Goal: Task Accomplishment & Management: Manage account settings

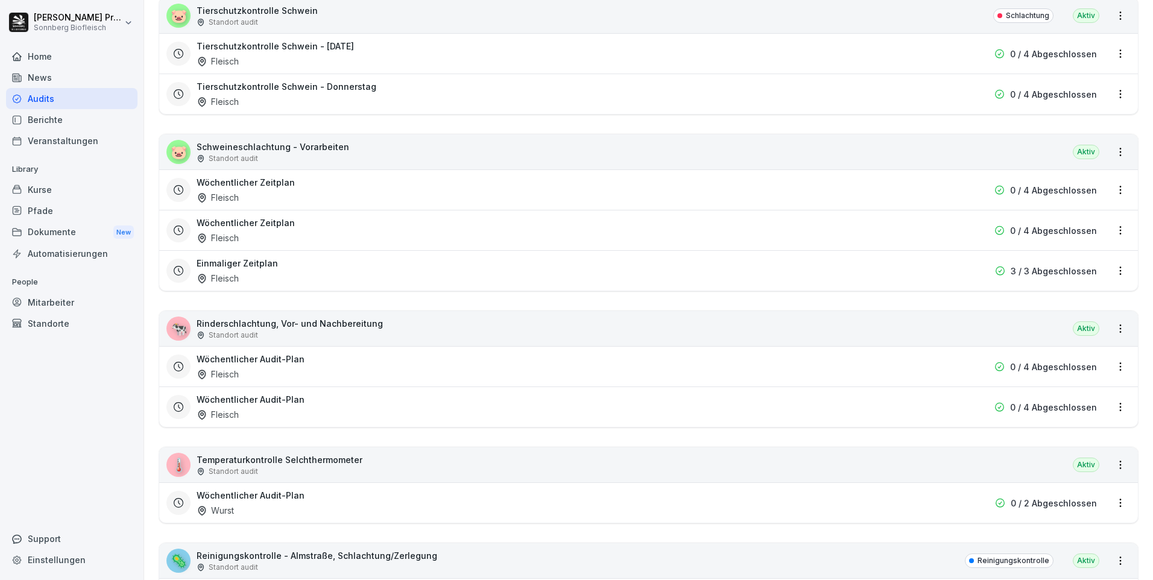
scroll to position [1989, 0]
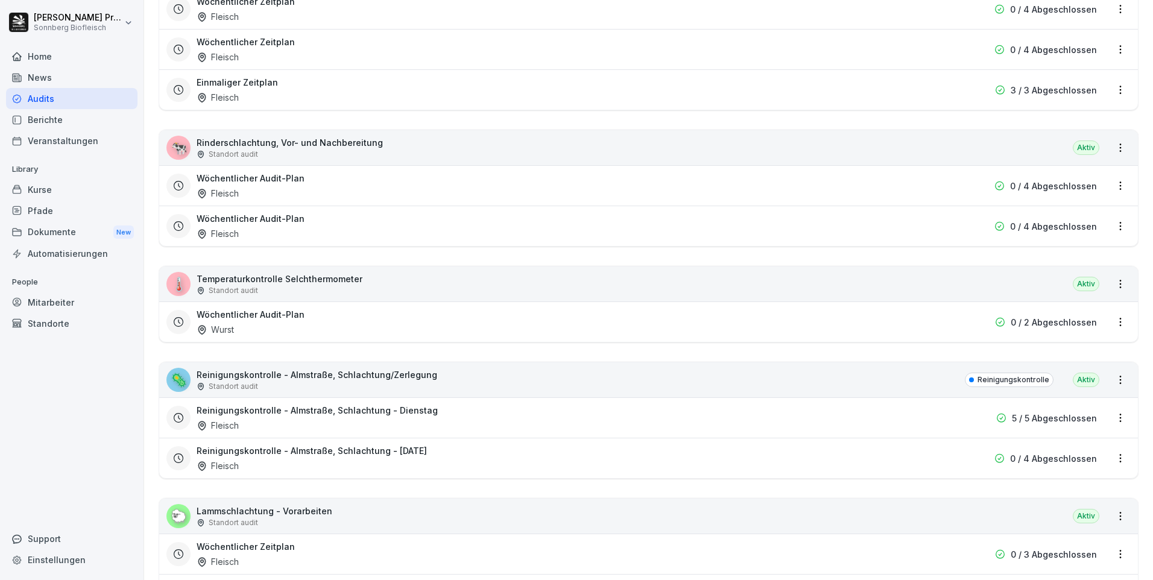
click at [424, 380] on p "Reinigungskontrolle - Almstraße, Schlachtung/Zerlegung" at bounding box center [317, 374] width 241 height 13
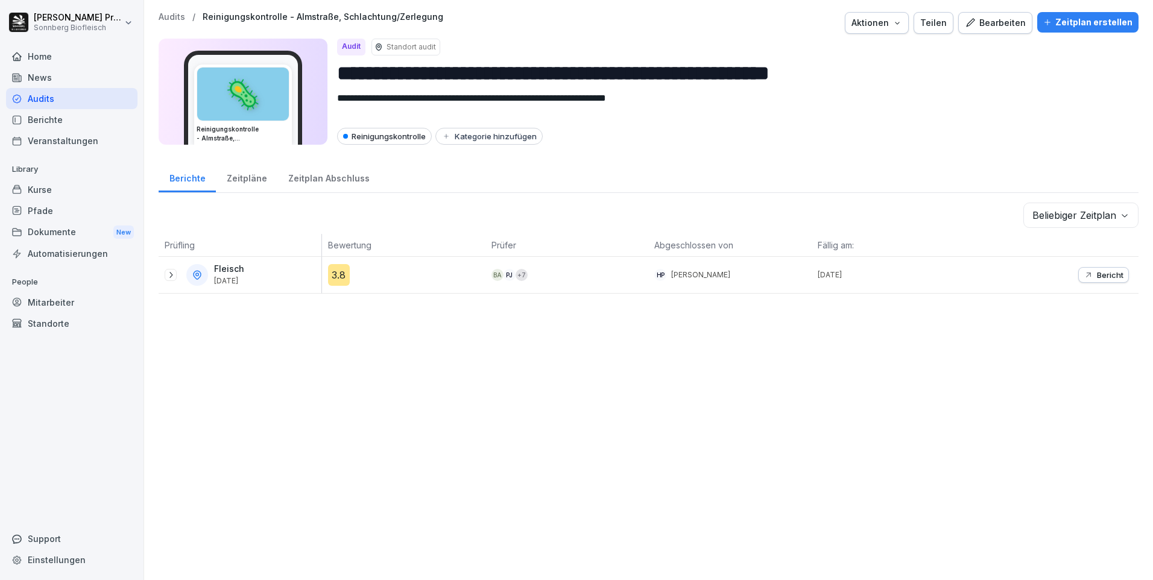
click at [997, 22] on div "Bearbeiten" at bounding box center [995, 22] width 61 height 13
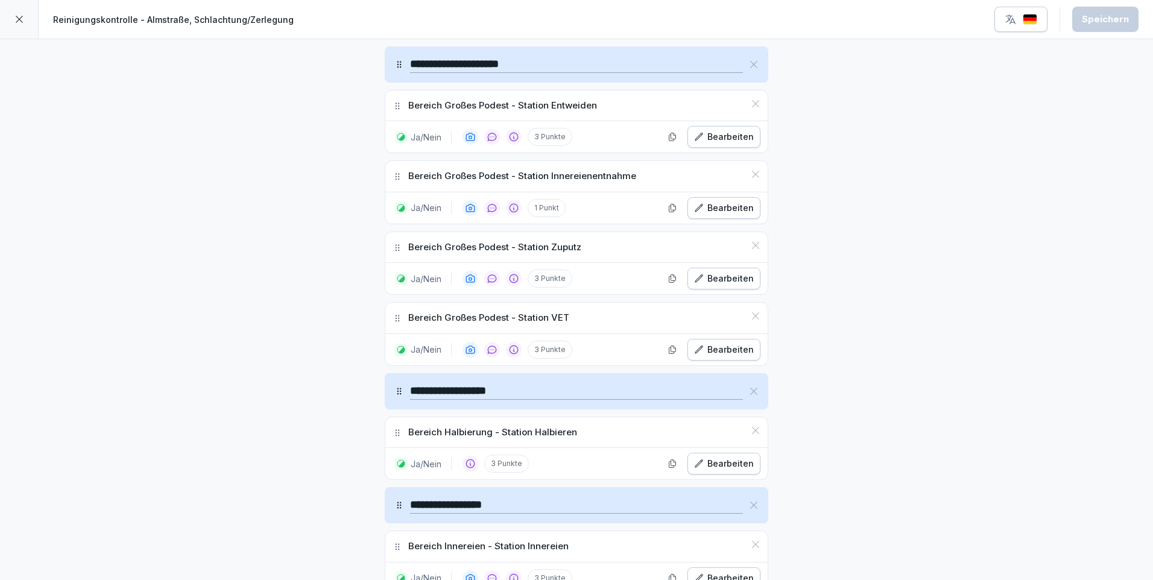
scroll to position [1206, 0]
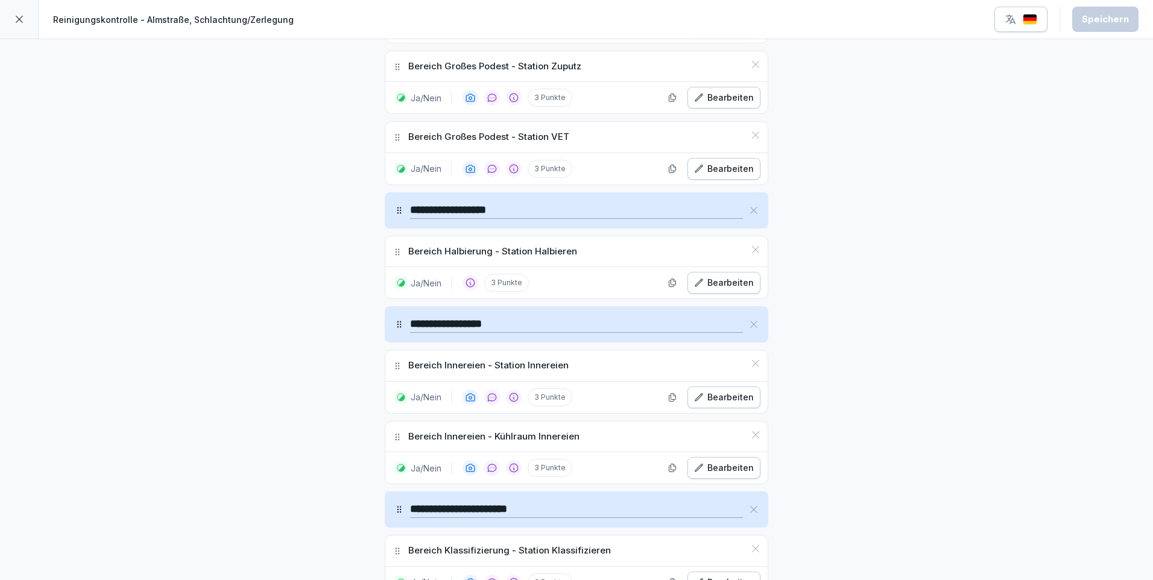
click at [716, 395] on div "Bearbeiten" at bounding box center [724, 397] width 60 height 13
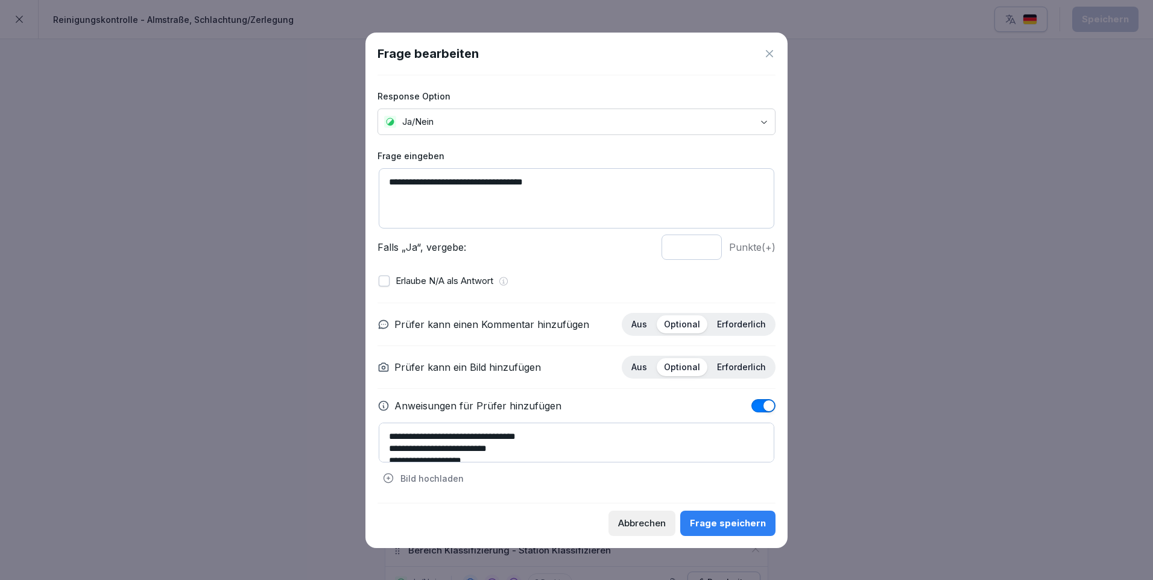
click at [772, 55] on icon at bounding box center [769, 54] width 12 height 12
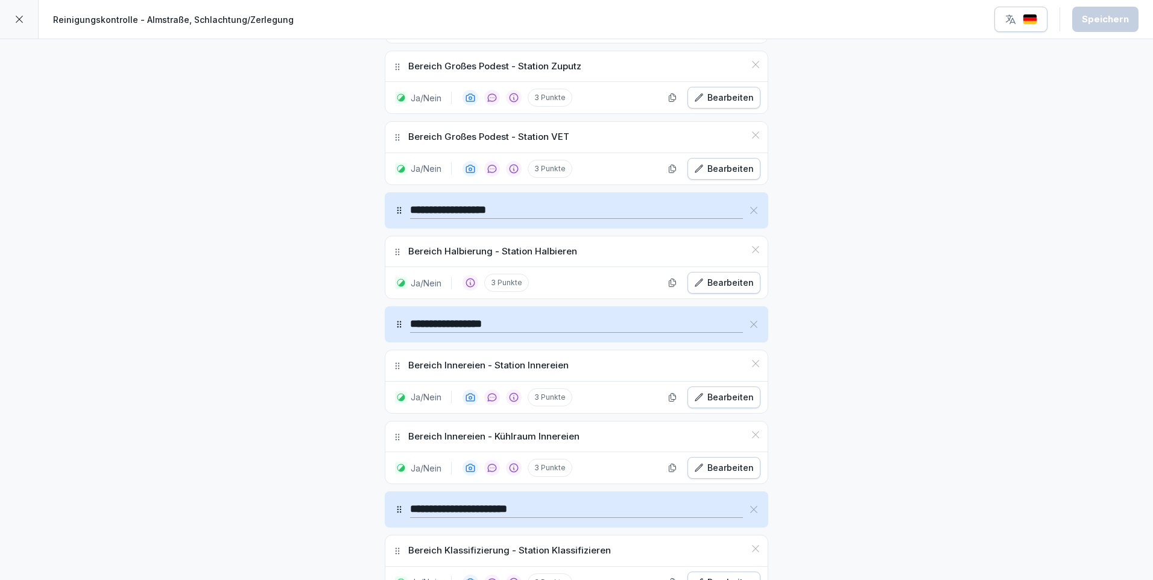
click at [745, 281] on div "Bearbeiten" at bounding box center [724, 282] width 60 height 13
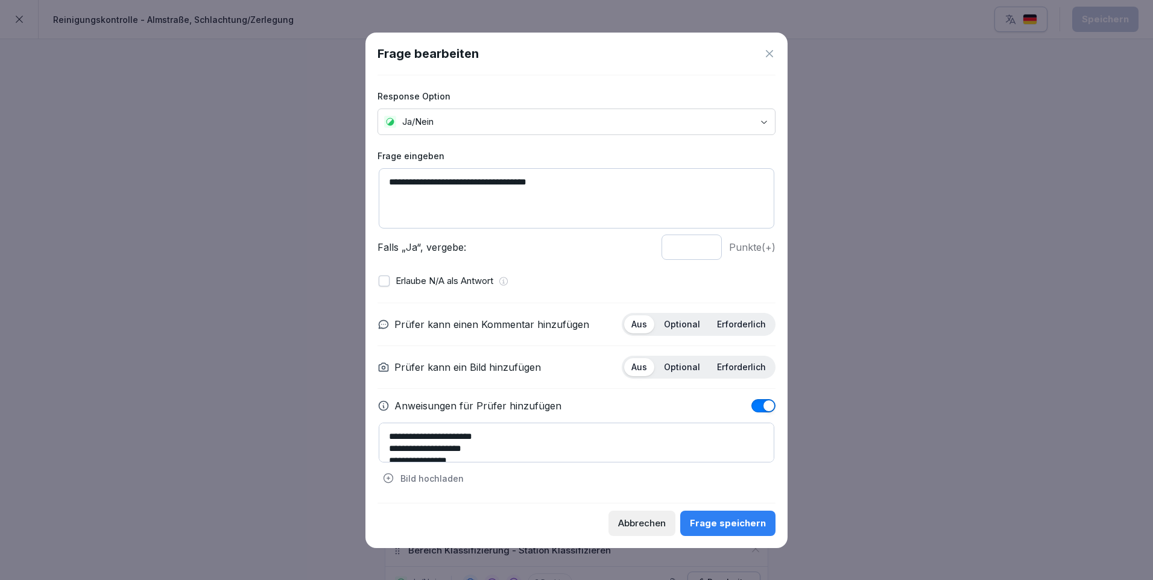
click at [693, 321] on p "Optional" at bounding box center [682, 324] width 36 height 11
click at [682, 367] on p "Optional" at bounding box center [682, 367] width 36 height 11
click at [735, 529] on div "Frage speichern" at bounding box center [728, 523] width 76 height 13
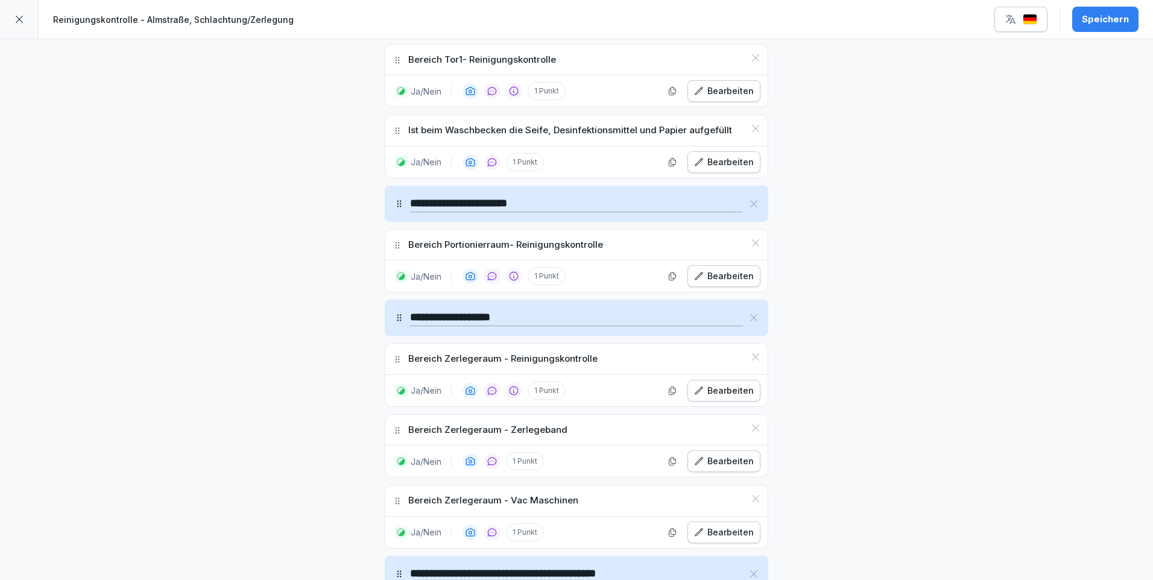
scroll to position [2351, 0]
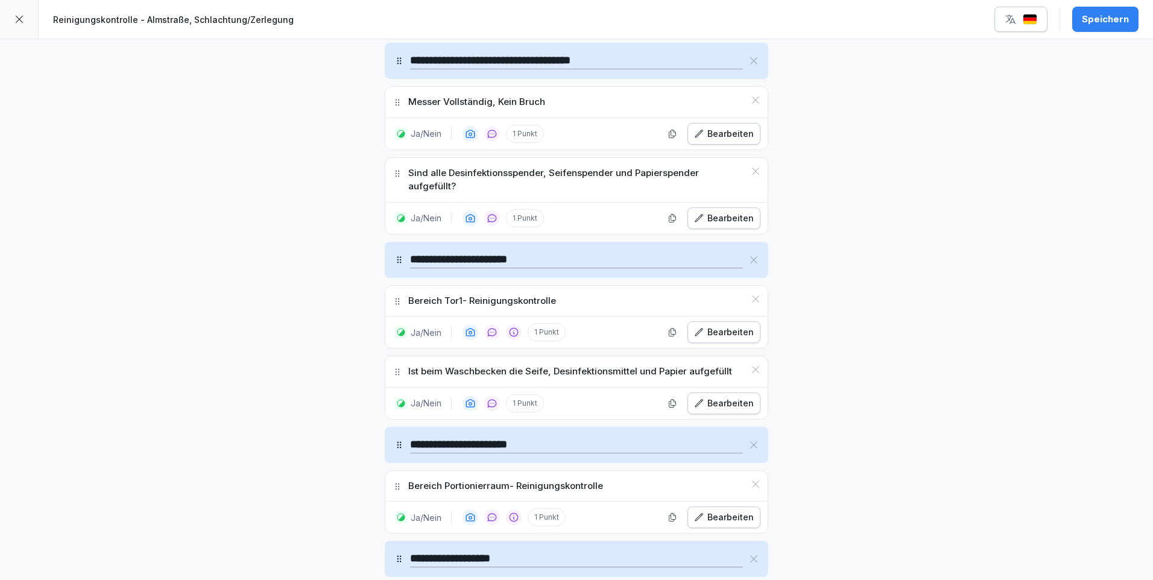
click at [731, 326] on div "Bearbeiten" at bounding box center [724, 332] width 60 height 13
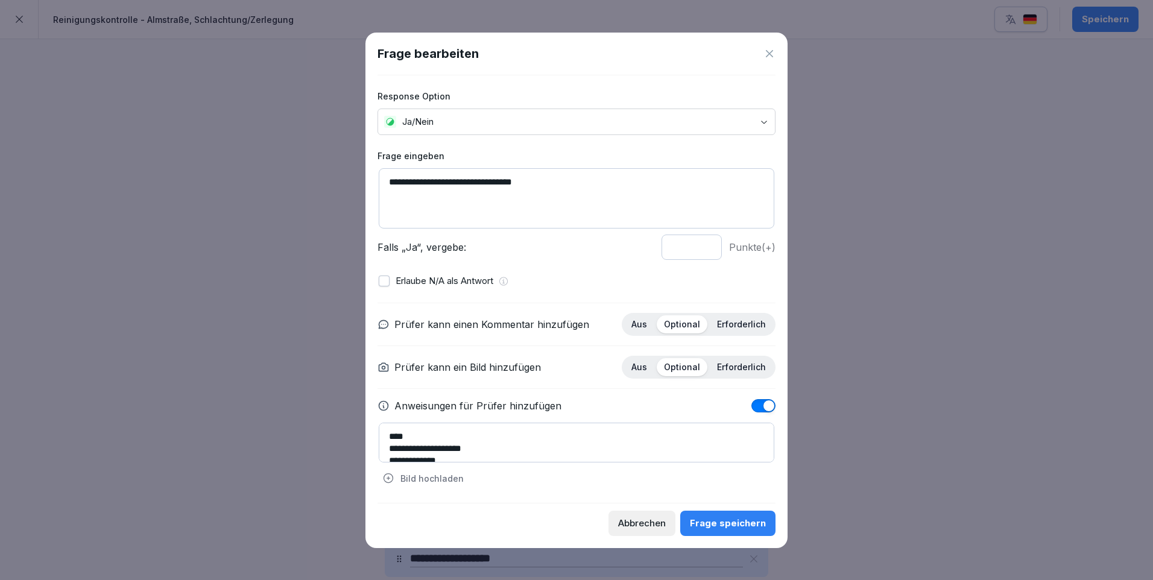
scroll to position [36, 0]
click at [467, 447] on textarea "**********" at bounding box center [576, 443] width 395 height 40
type textarea "**********"
click at [737, 525] on div "Frage speichern" at bounding box center [728, 523] width 76 height 13
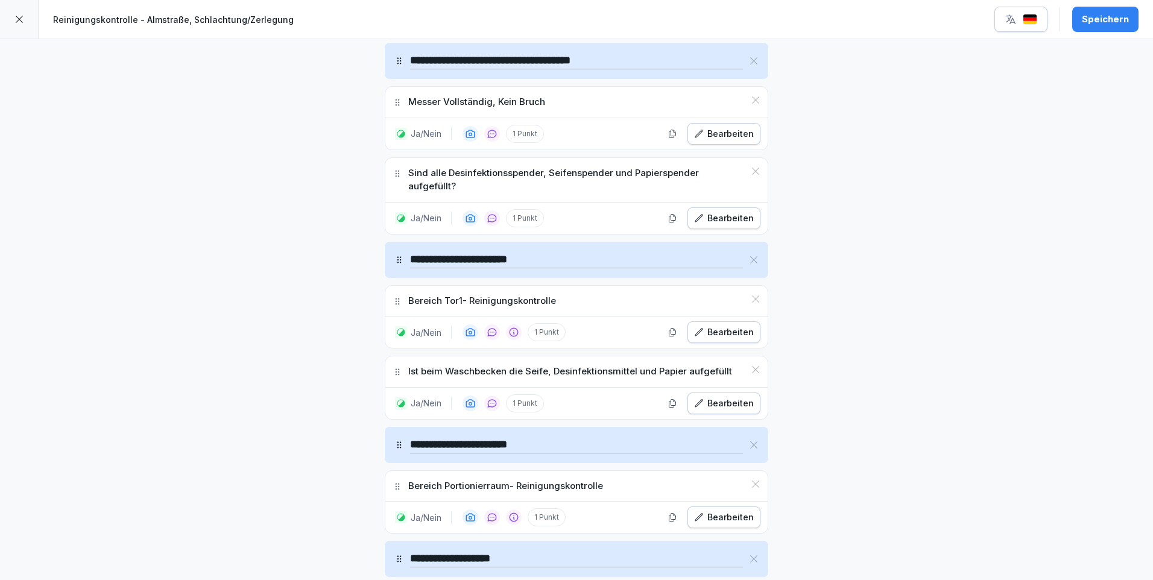
click at [1098, 22] on div "Speichern" at bounding box center [1105, 19] width 47 height 13
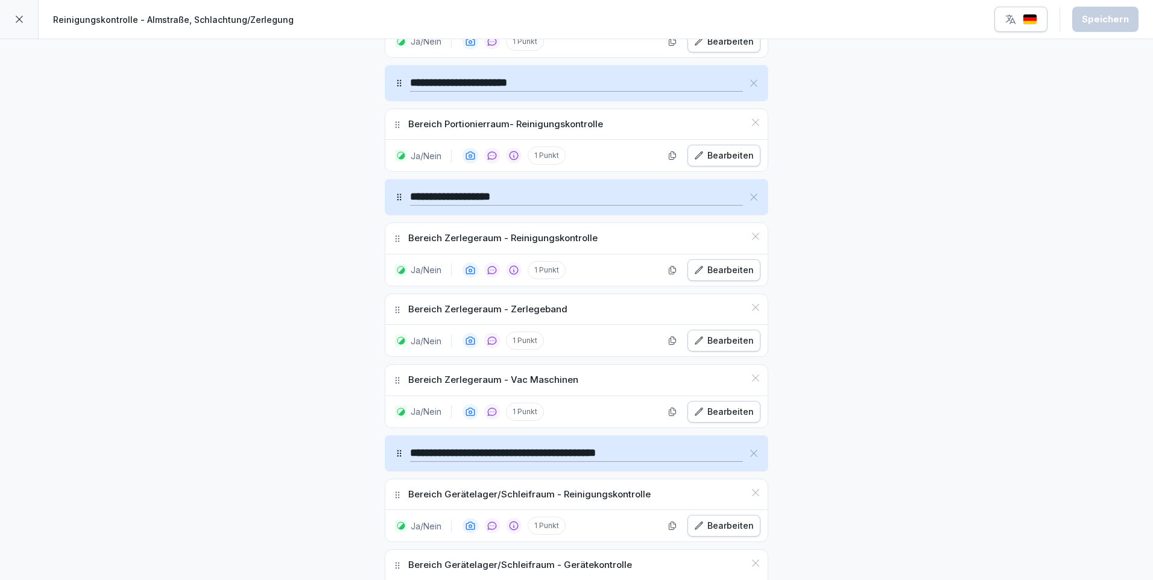
scroll to position [2472, 0]
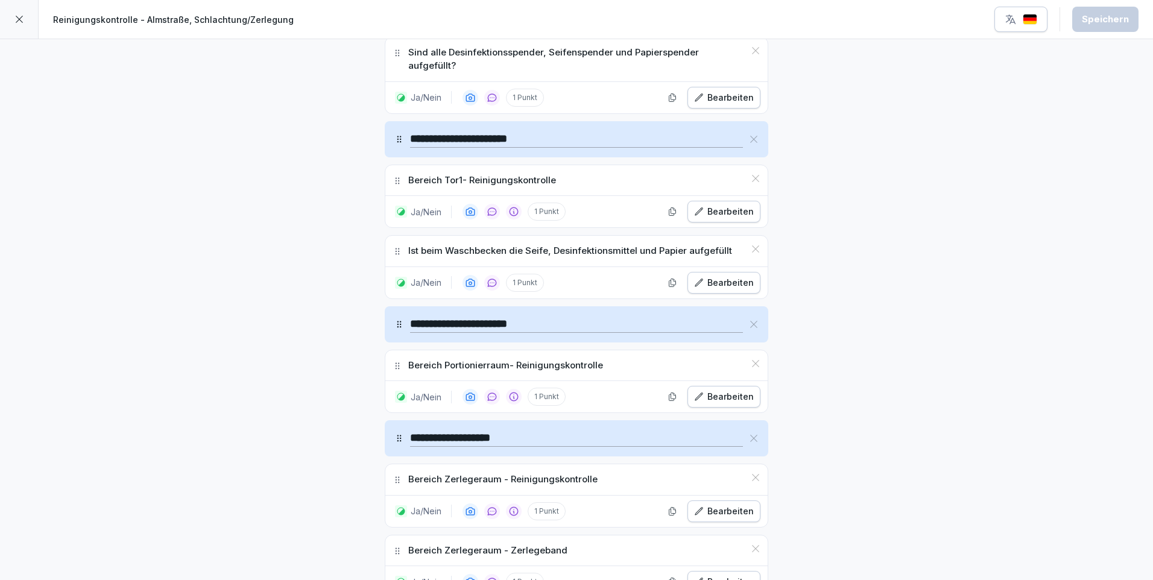
click at [16, 16] on icon at bounding box center [19, 19] width 10 height 10
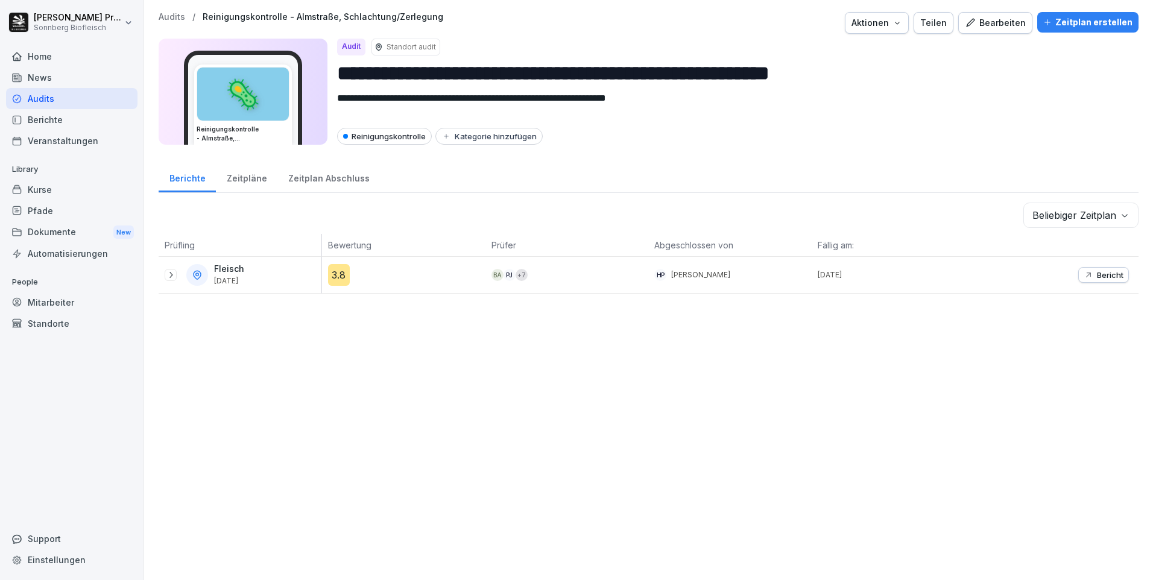
click at [169, 20] on p "Audits" at bounding box center [172, 17] width 27 height 10
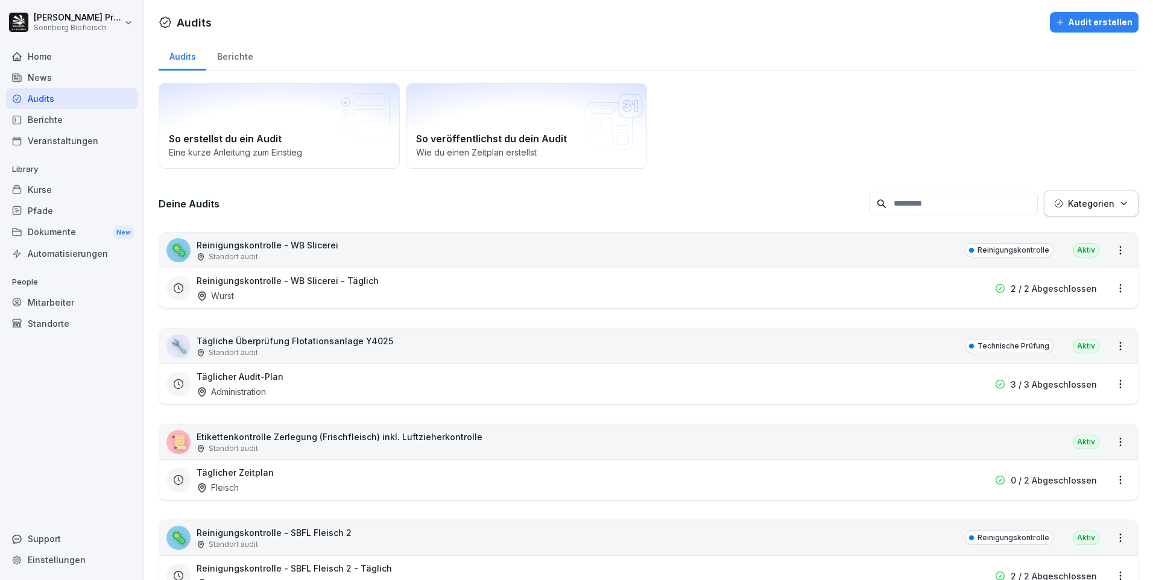
click at [939, 209] on input at bounding box center [953, 204] width 169 height 24
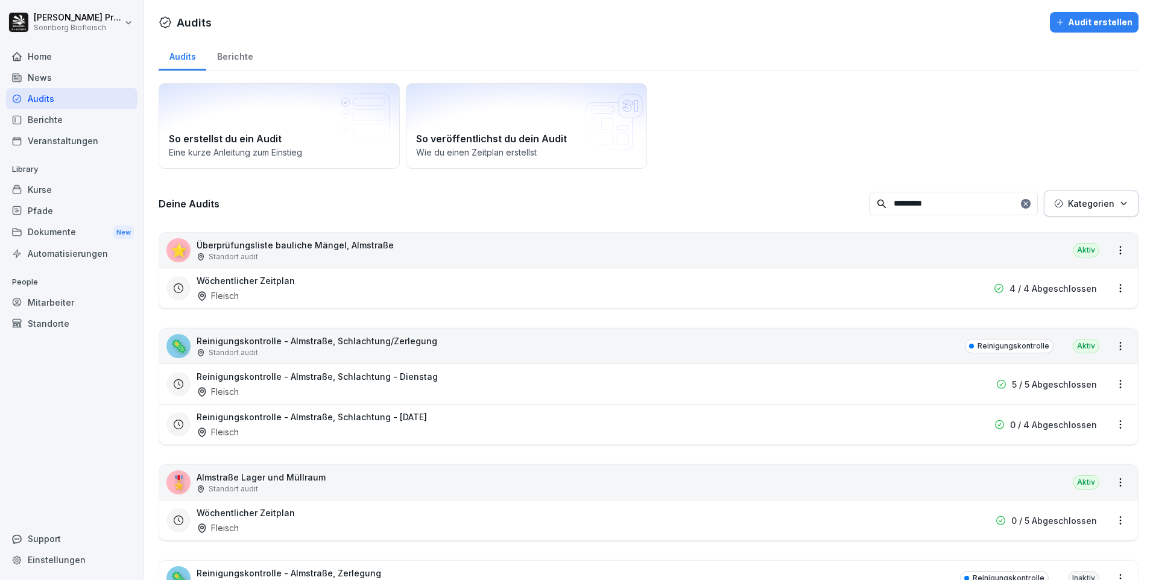
type input "*********"
click at [974, 483] on div "🎖️ Almstraße Lager und Müllraum Standort audit [GEOGRAPHIC_DATA]" at bounding box center [648, 482] width 978 height 35
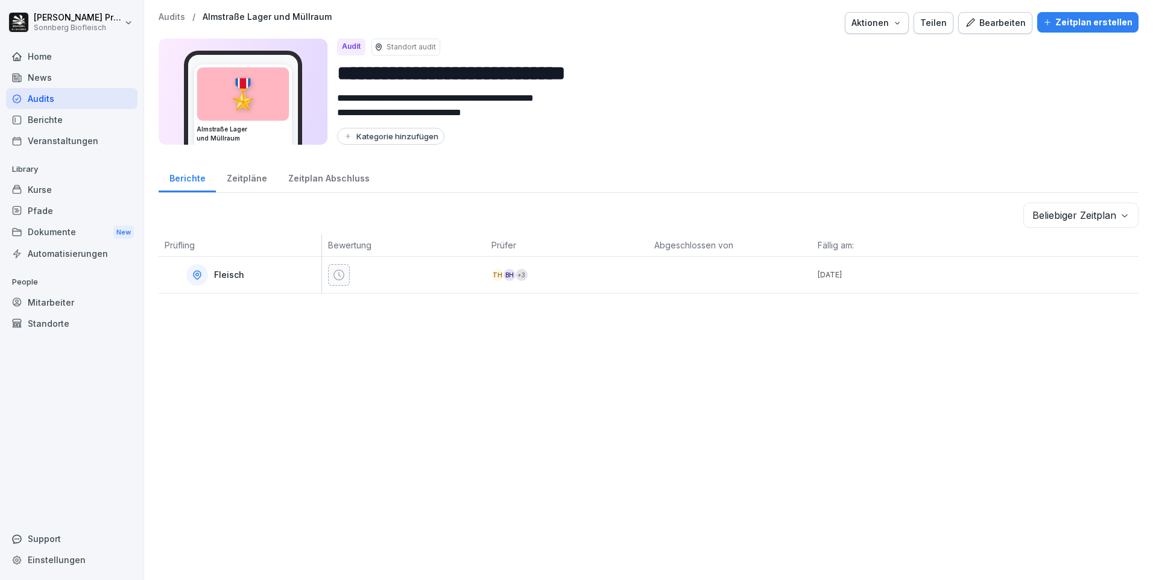
click at [996, 27] on div "Bearbeiten" at bounding box center [995, 22] width 61 height 13
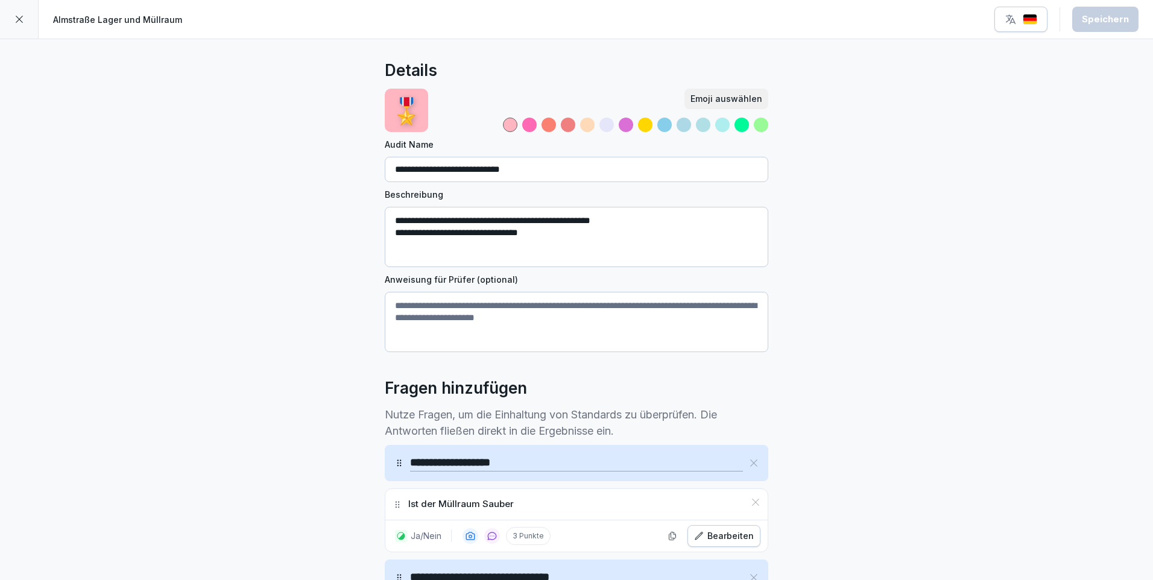
drag, startPoint x: 526, startPoint y: 169, endPoint x: 535, endPoint y: 174, distance: 9.7
click at [526, 169] on input "**********" at bounding box center [576, 169] width 383 height 25
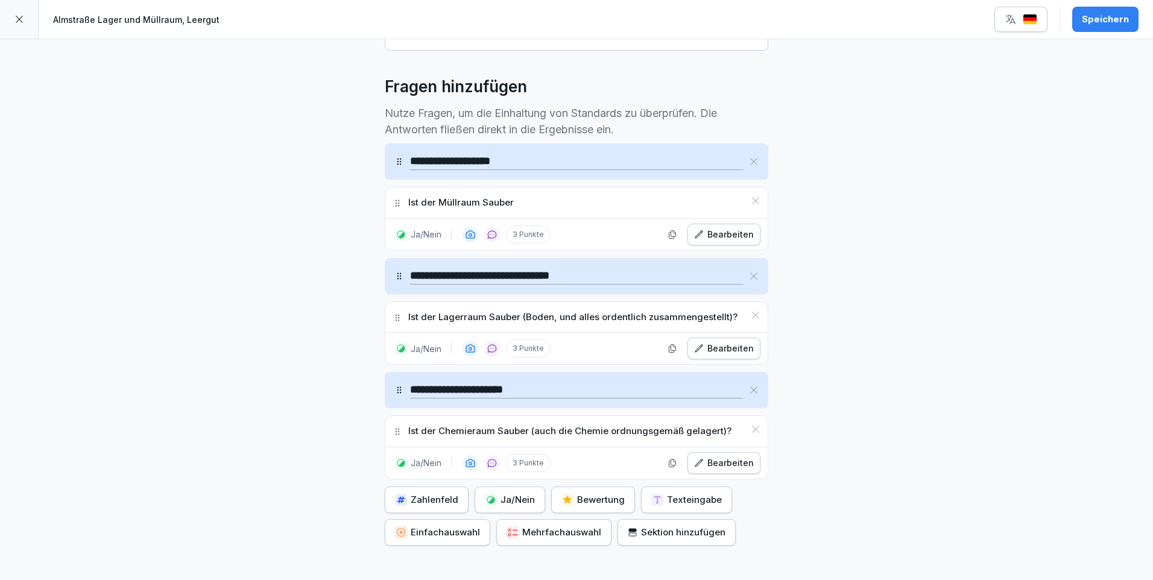
scroll to position [397, 0]
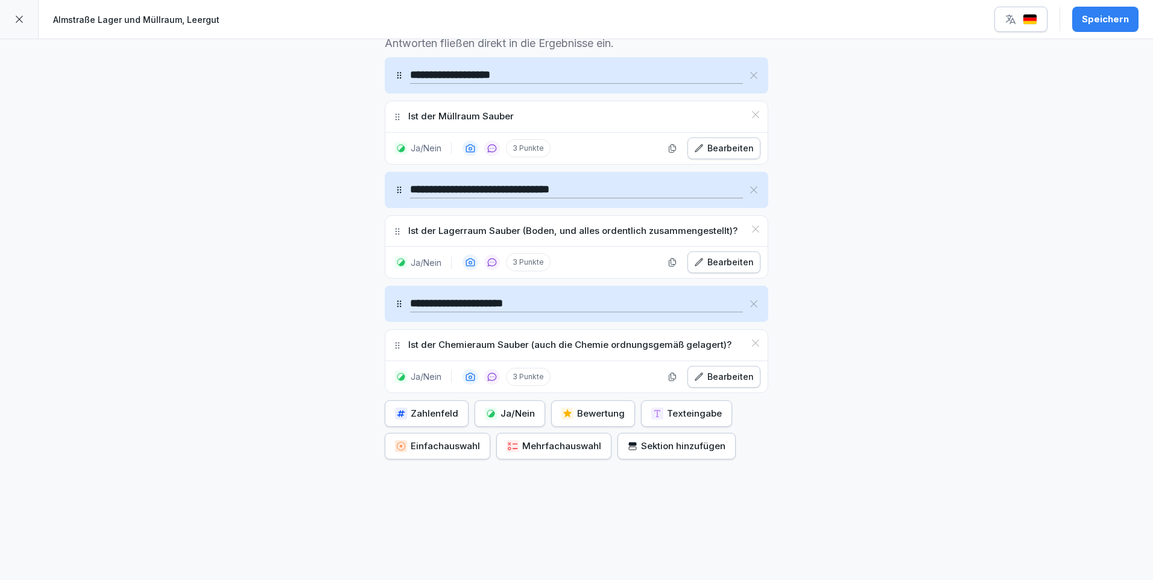
type input "**********"
click at [678, 439] on div "Sektion hinzufügen" at bounding box center [677, 445] width 98 height 13
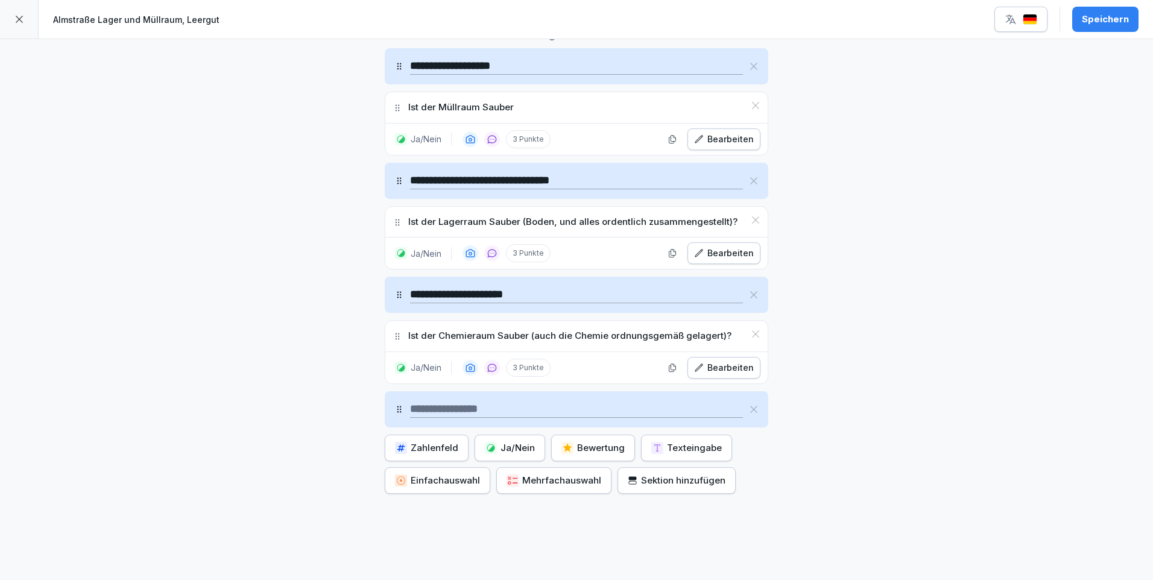
click at [524, 408] on input at bounding box center [576, 409] width 333 height 17
click at [417, 412] on input at bounding box center [576, 409] width 333 height 17
type input "*"
type input "*******"
click at [809, 375] on div "**********" at bounding box center [576, 129] width 1153 height 972
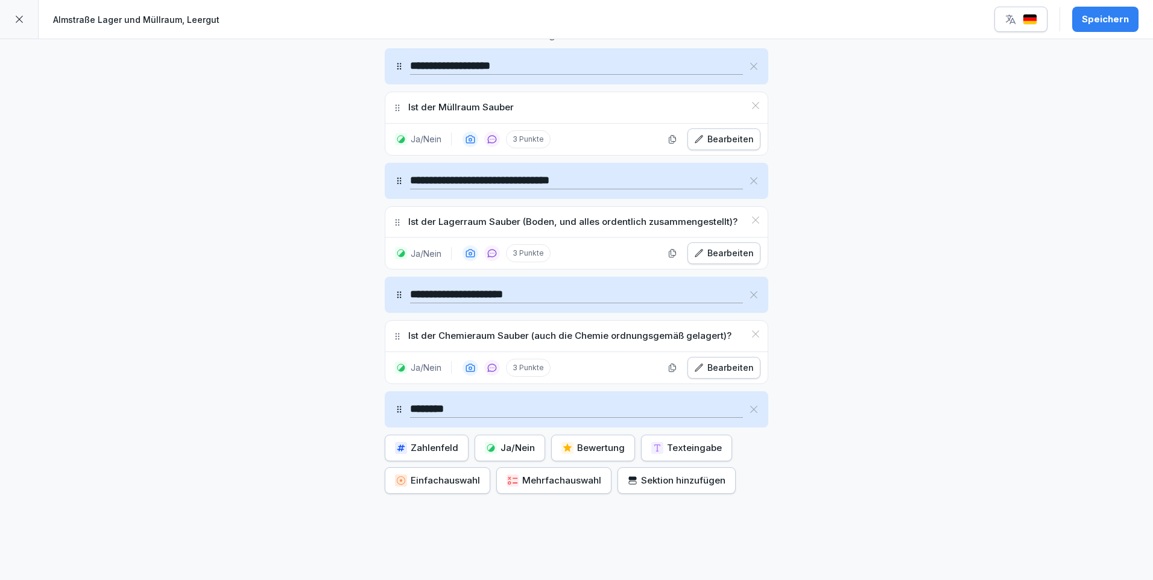
click at [708, 454] on div "Texteingabe" at bounding box center [686, 447] width 71 height 13
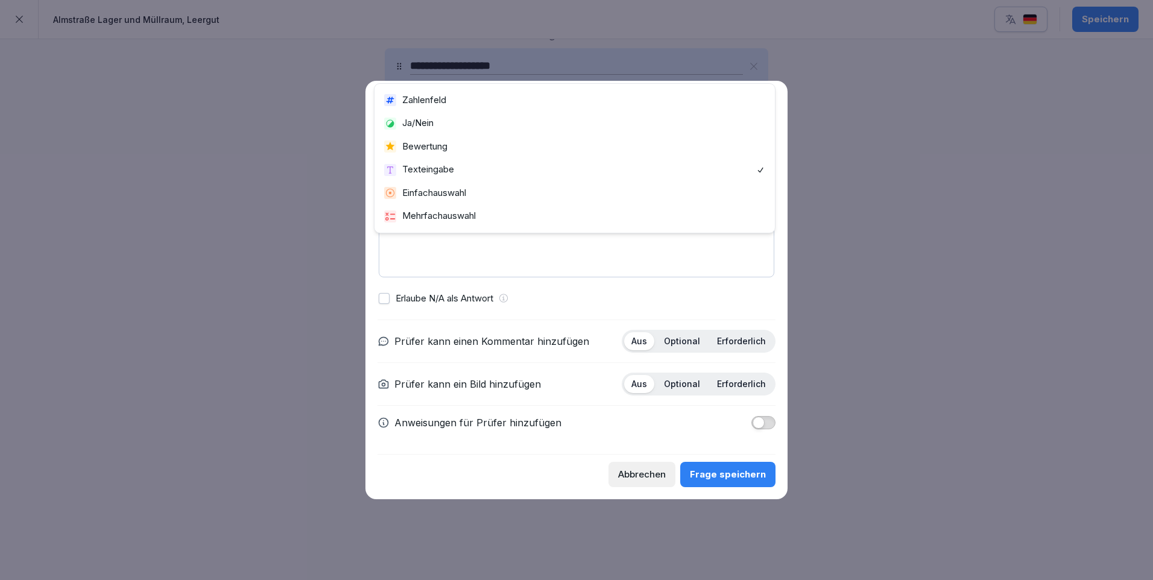
click at [461, 167] on body "**********" at bounding box center [576, 290] width 1153 height 580
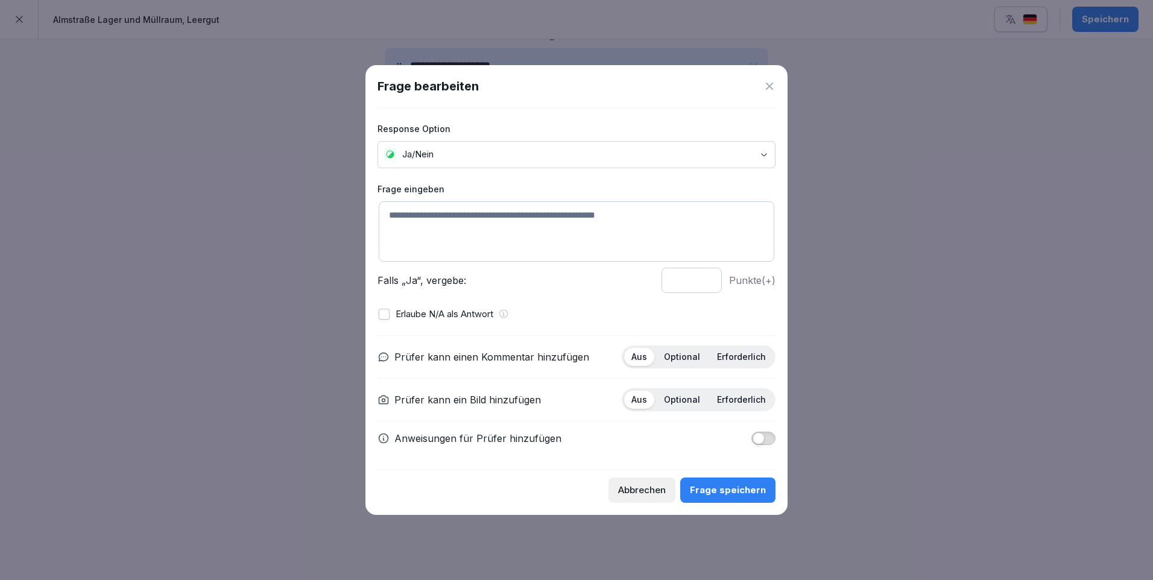
click at [429, 211] on textarea at bounding box center [576, 231] width 395 height 60
type textarea "*"
type textarea "**********"
click at [682, 354] on p "Optional" at bounding box center [682, 356] width 36 height 11
click at [683, 396] on p "Optional" at bounding box center [682, 399] width 36 height 11
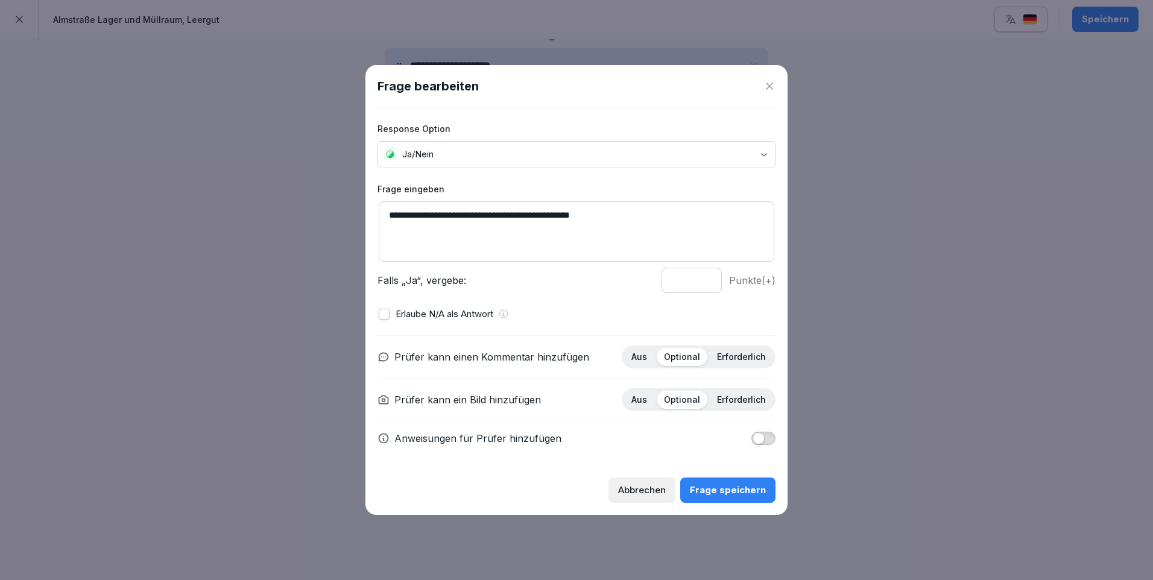
click at [705, 282] on input "*" at bounding box center [691, 280] width 60 height 25
click at [707, 279] on input "*" at bounding box center [691, 280] width 60 height 25
type input "*"
click at [707, 279] on input "*" at bounding box center [691, 280] width 60 height 25
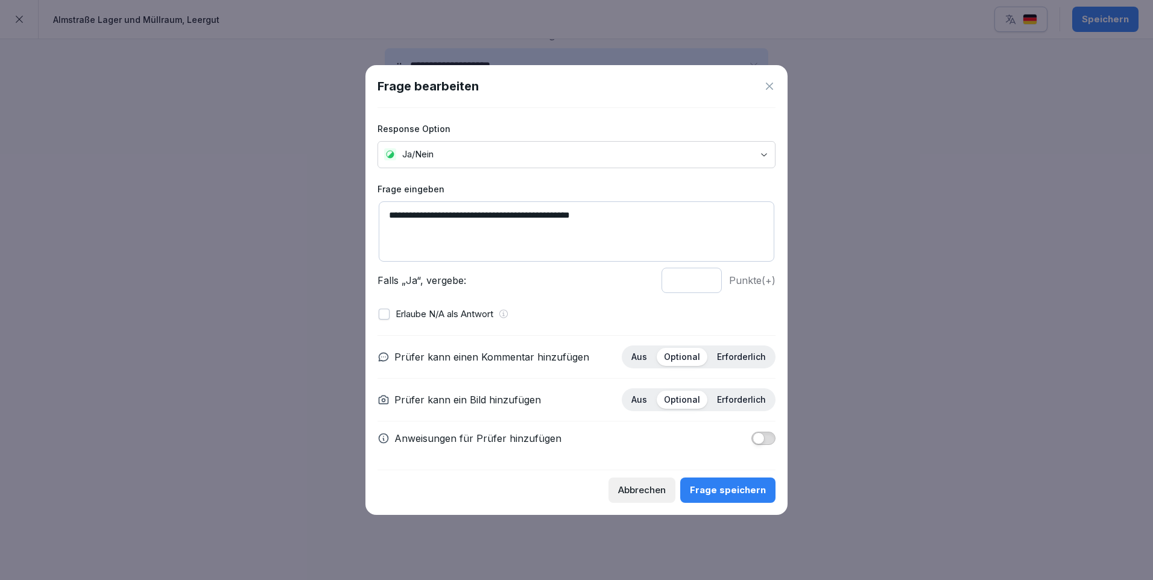
click at [748, 493] on div "Frage speichern" at bounding box center [728, 489] width 76 height 13
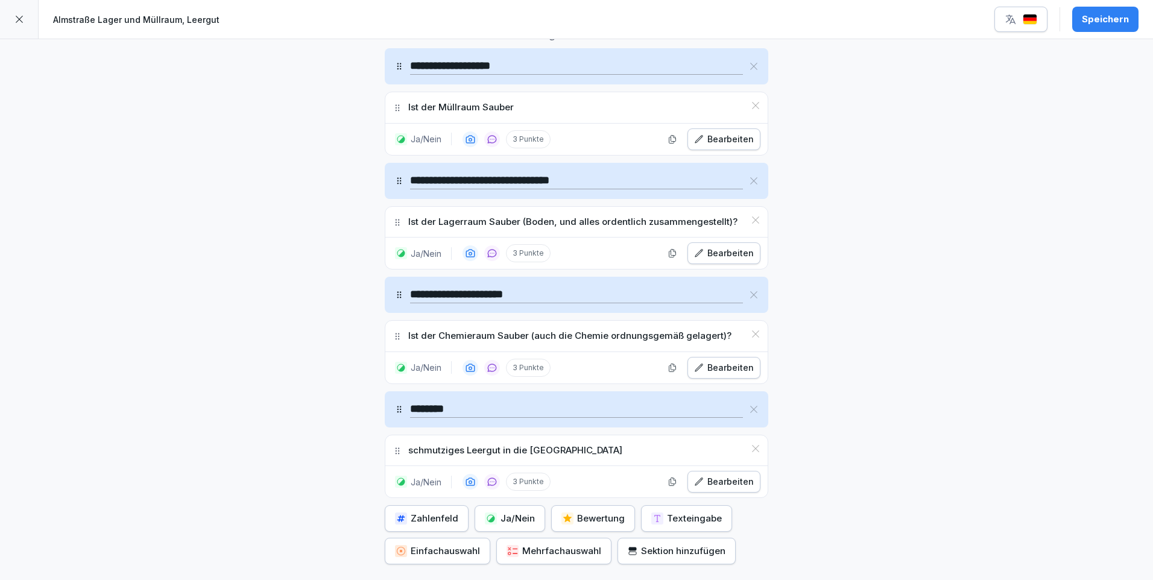
scroll to position [457, 0]
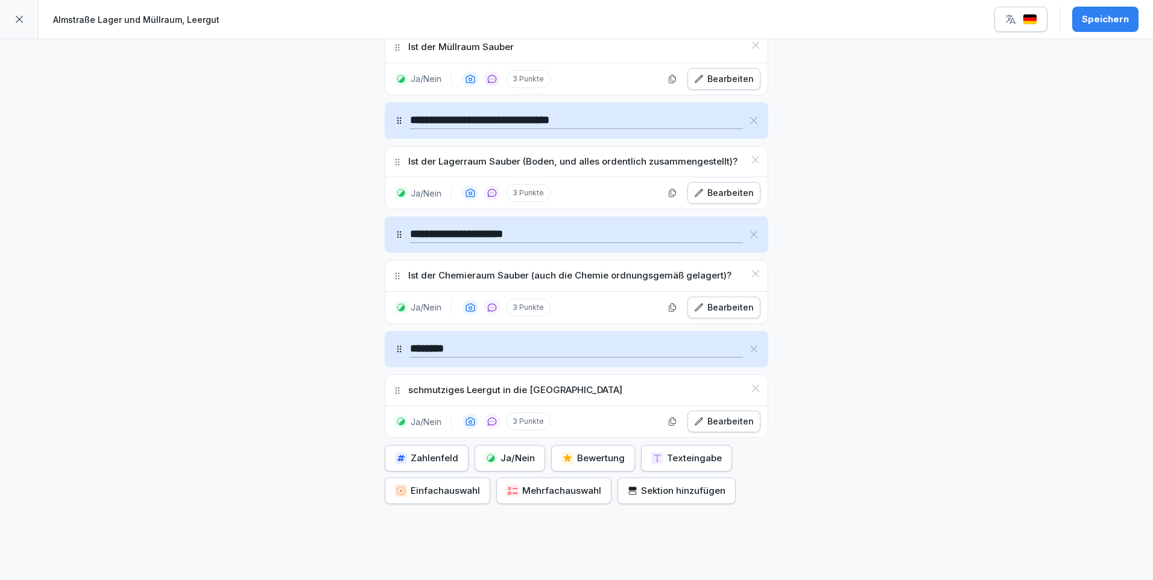
click at [680, 458] on div "Texteingabe" at bounding box center [686, 458] width 71 height 13
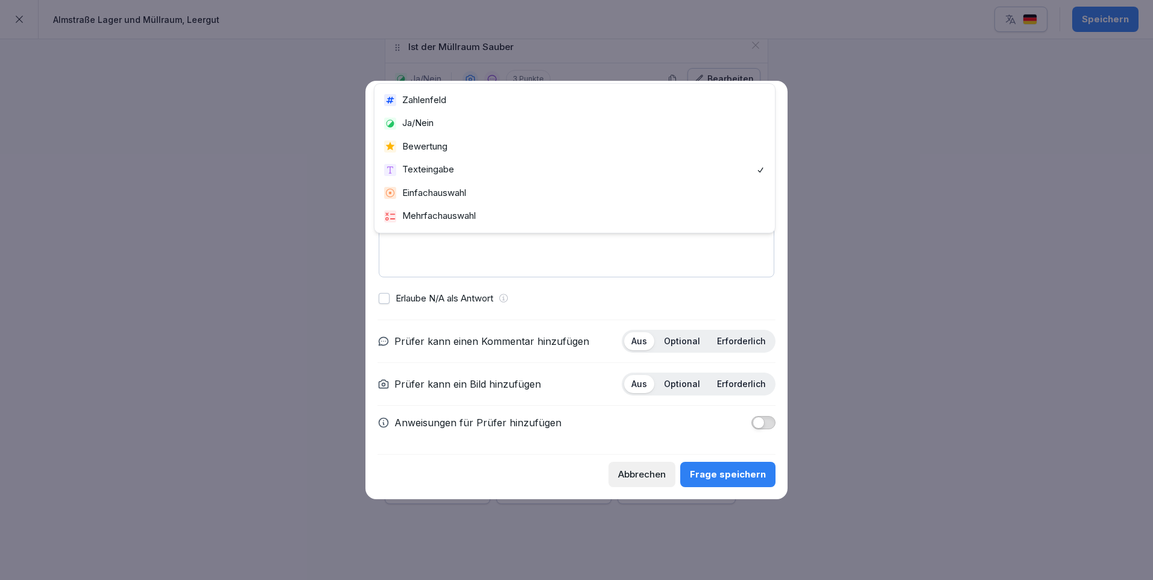
click at [457, 175] on body "**********" at bounding box center [576, 290] width 1153 height 580
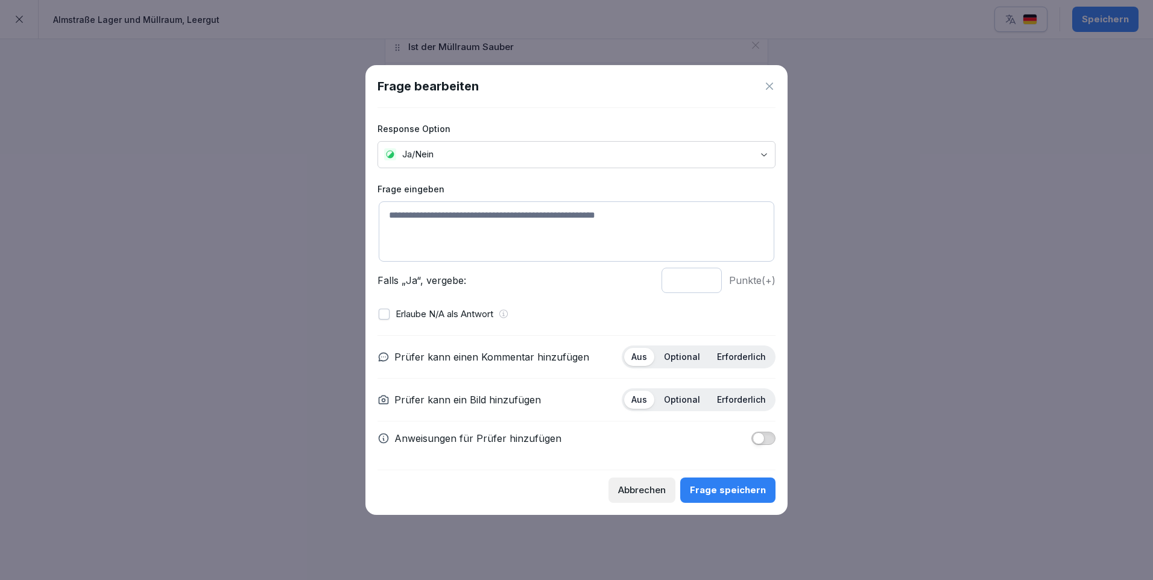
click at [419, 220] on textarea at bounding box center [576, 231] width 395 height 60
type textarea "*"
type textarea "**********"
click at [685, 357] on p "Optional" at bounding box center [682, 356] width 36 height 11
click at [692, 406] on div "Optional" at bounding box center [682, 400] width 51 height 18
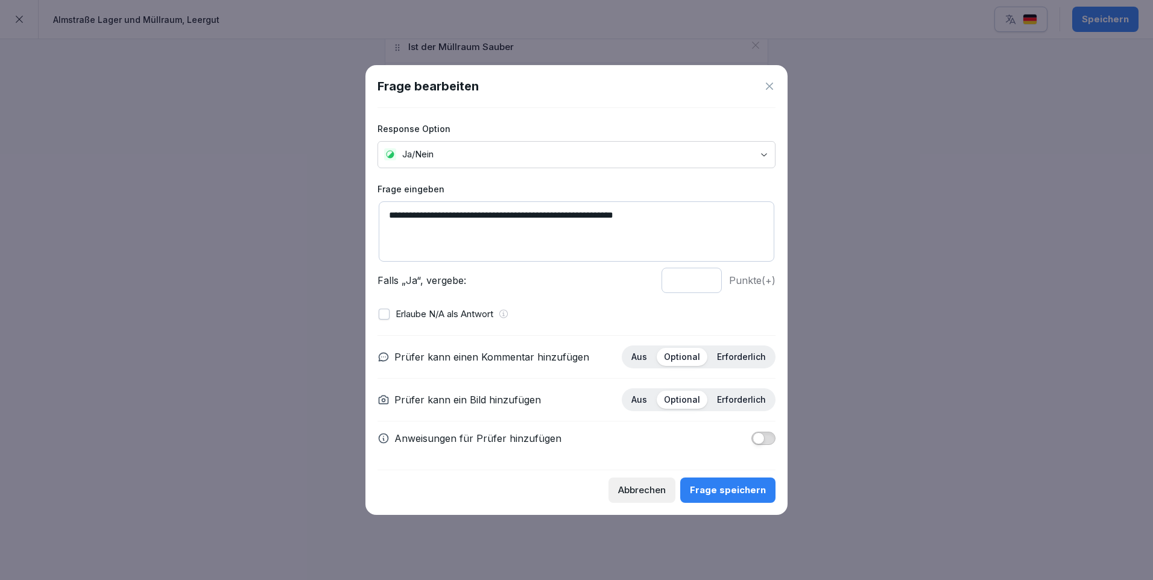
click at [705, 276] on input "*" at bounding box center [691, 280] width 60 height 25
type input "*"
click at [705, 276] on input "*" at bounding box center [691, 280] width 60 height 25
click at [742, 485] on div "Frage speichern" at bounding box center [728, 489] width 76 height 13
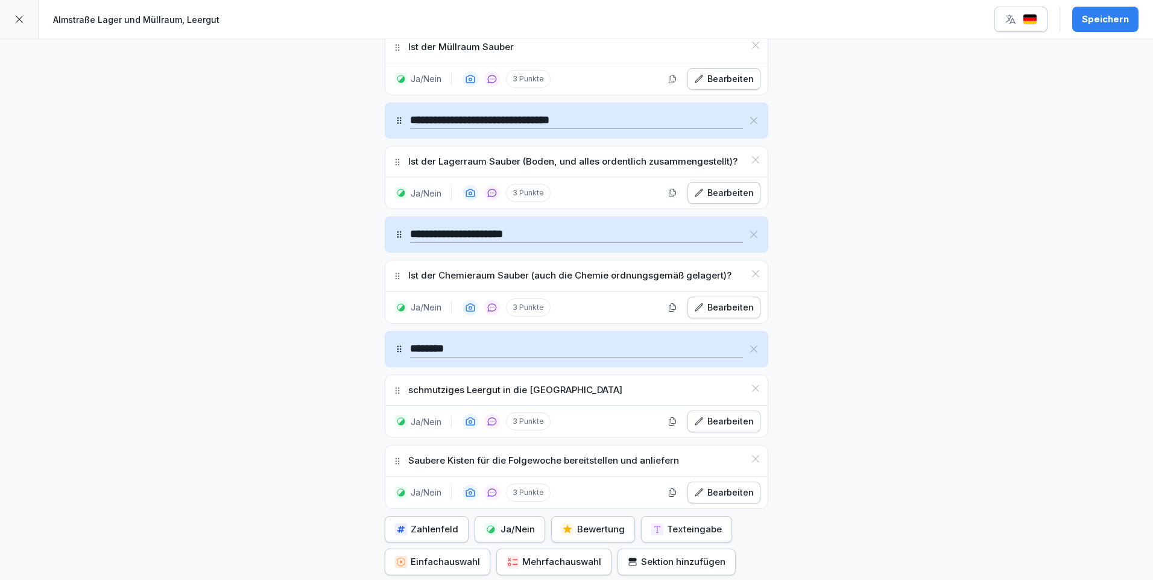
click at [917, 211] on div "**********" at bounding box center [576, 138] width 1153 height 1113
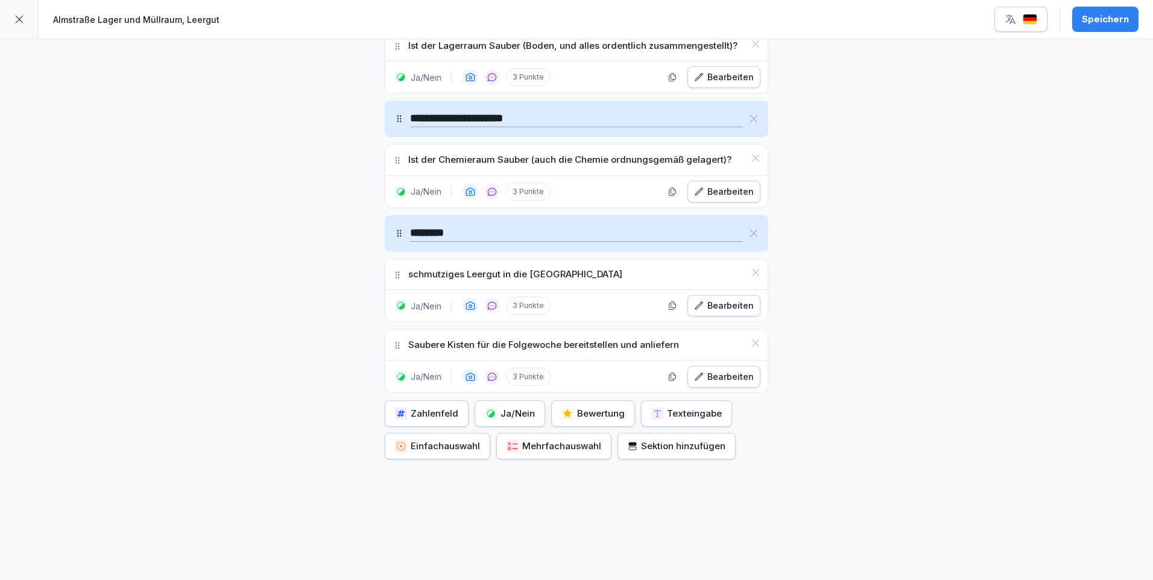
click at [735, 305] on div "Bearbeiten" at bounding box center [724, 305] width 60 height 13
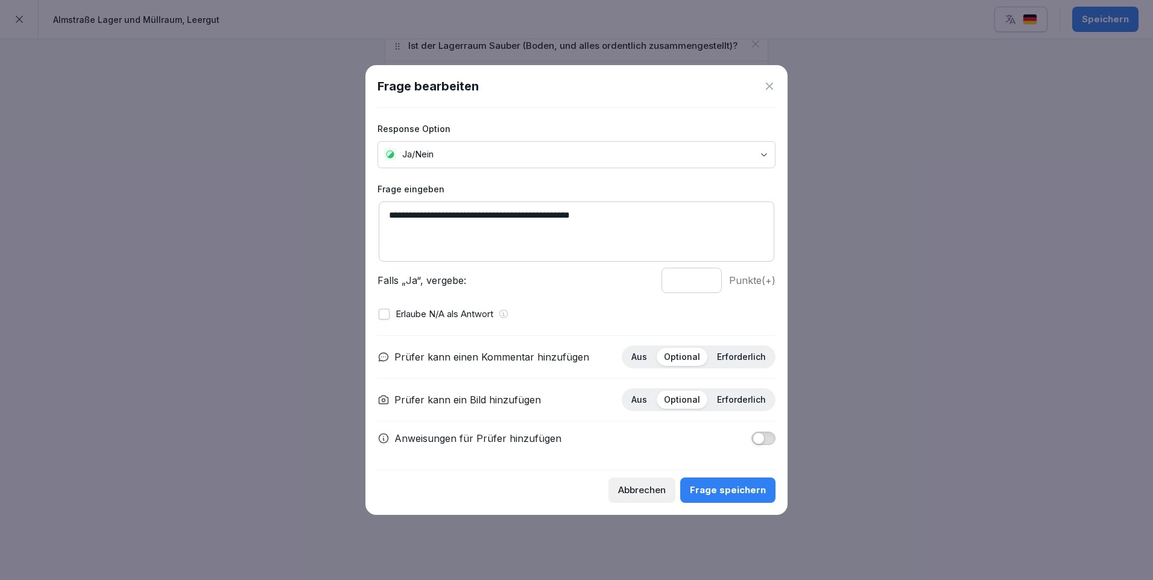
click at [602, 216] on textarea "**********" at bounding box center [576, 231] width 395 height 60
type textarea "**********"
click at [746, 493] on div "Frage speichern" at bounding box center [728, 489] width 76 height 13
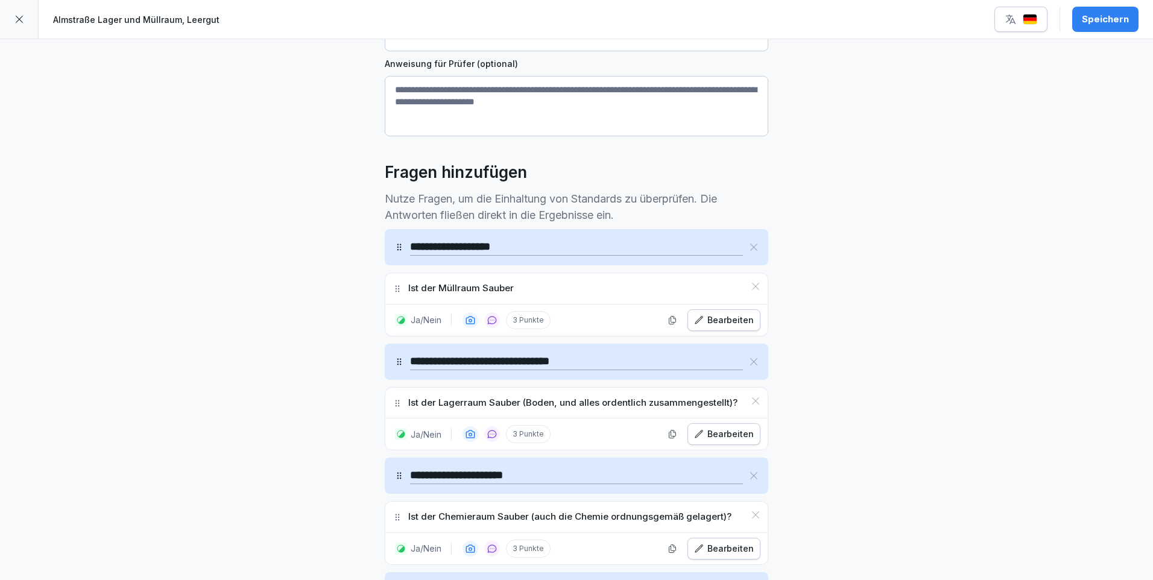
scroll to position [0, 0]
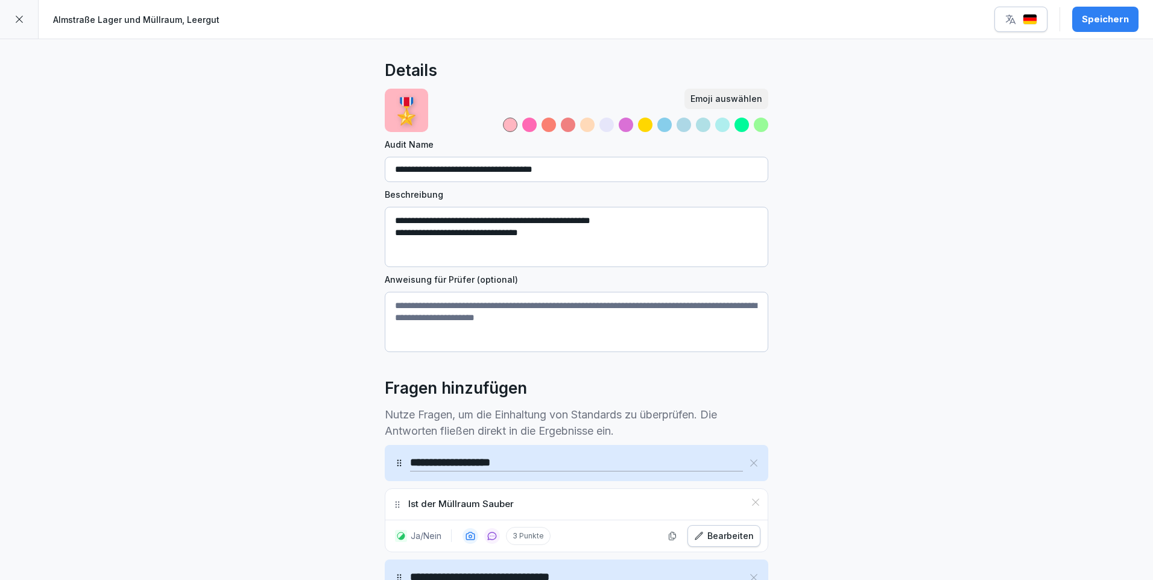
click at [1111, 22] on div "Speichern" at bounding box center [1105, 19] width 47 height 13
click at [164, 18] on p "Almstraße Lager und Müllraum, Leergut" at bounding box center [136, 19] width 166 height 13
click at [18, 20] on icon at bounding box center [19, 19] width 7 height 7
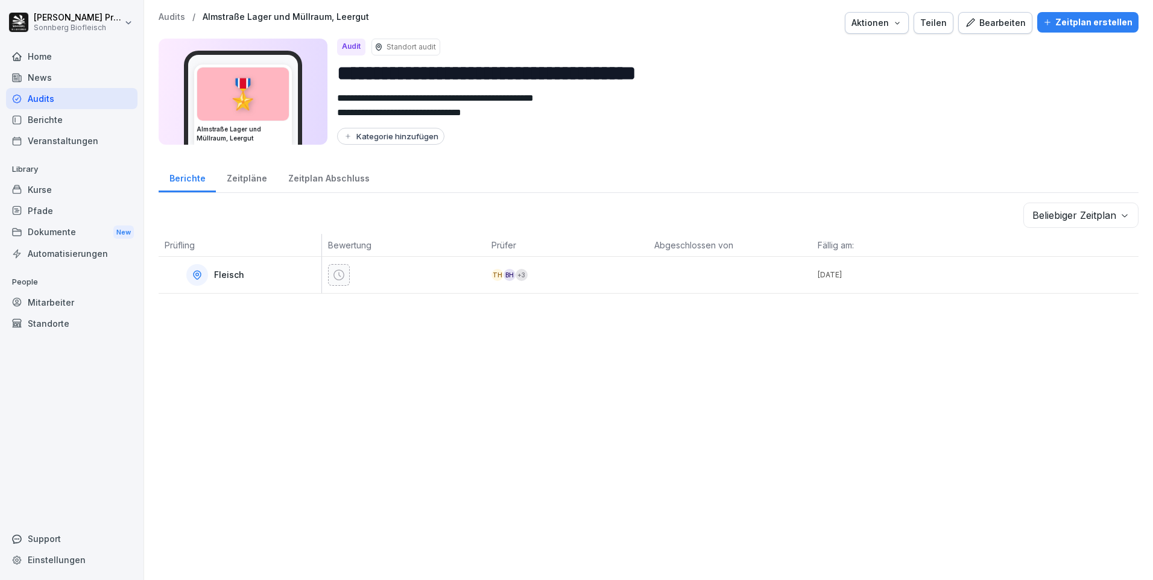
click at [248, 176] on div "Zeitpläne" at bounding box center [246, 177] width 61 height 31
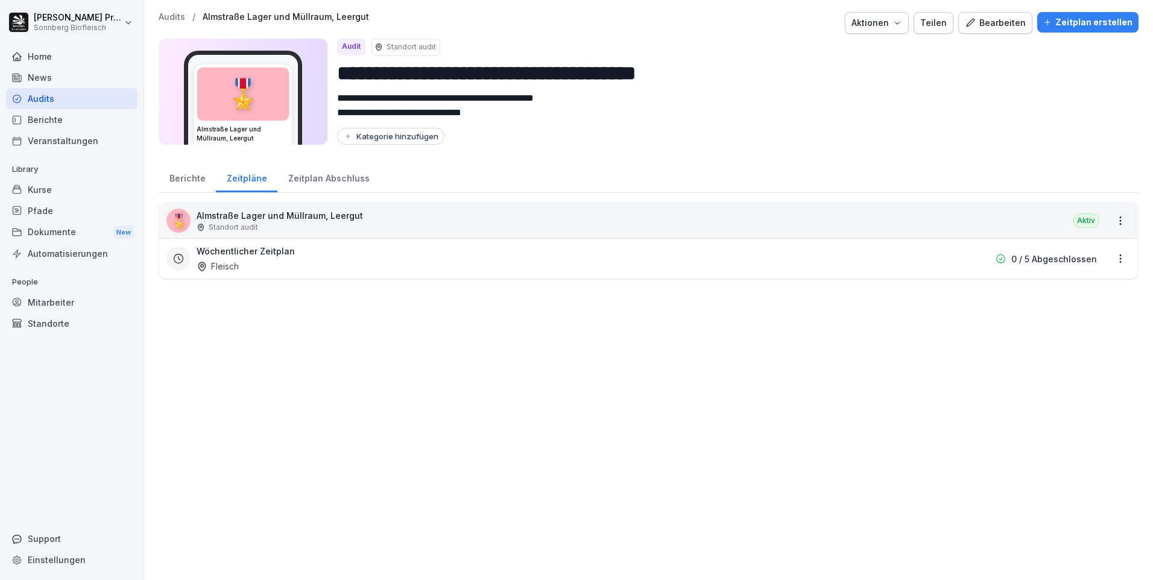
click at [328, 178] on div "Zeitplan Abschluss" at bounding box center [328, 177] width 102 height 31
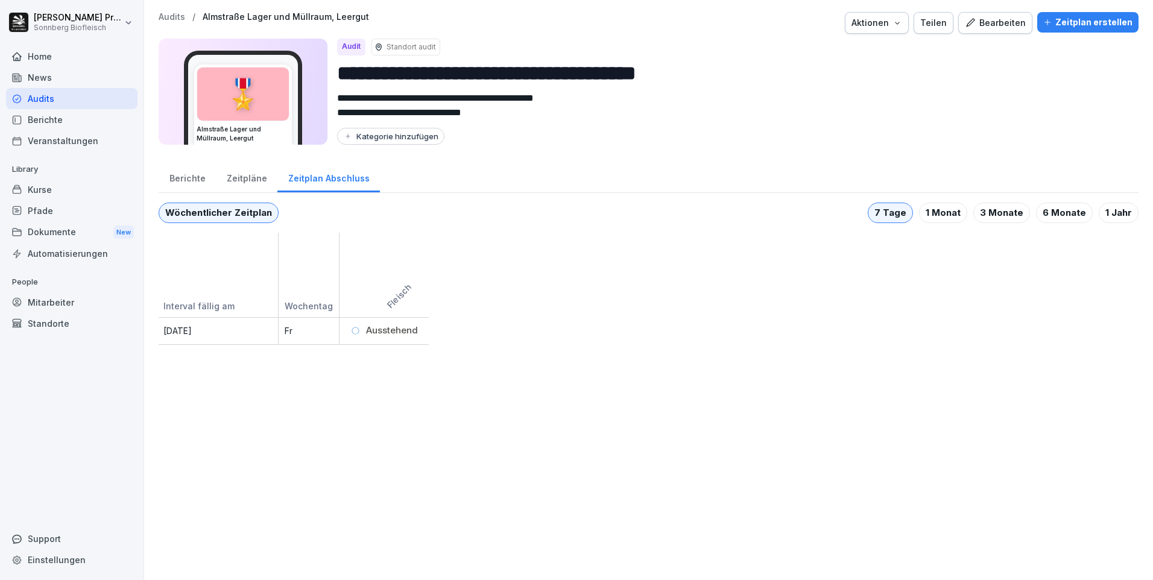
click at [242, 172] on div "Zeitpläne" at bounding box center [246, 177] width 61 height 31
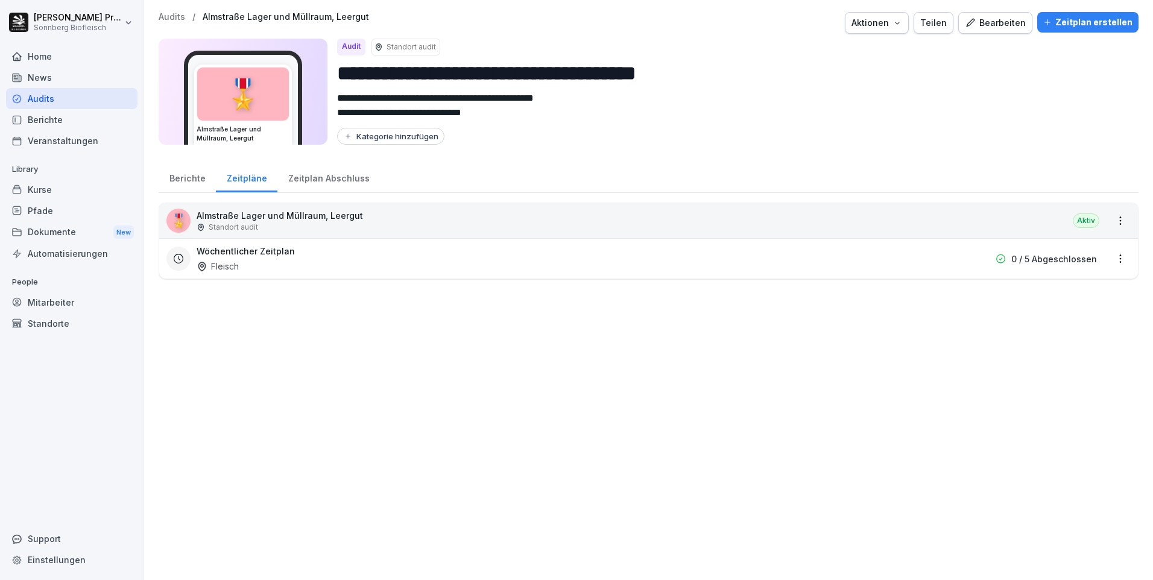
click at [1111, 259] on html "**********" at bounding box center [576, 290] width 1153 height 580
click at [0, 0] on link "Zeitplan bearbeiten" at bounding box center [0, 0] width 0 height 0
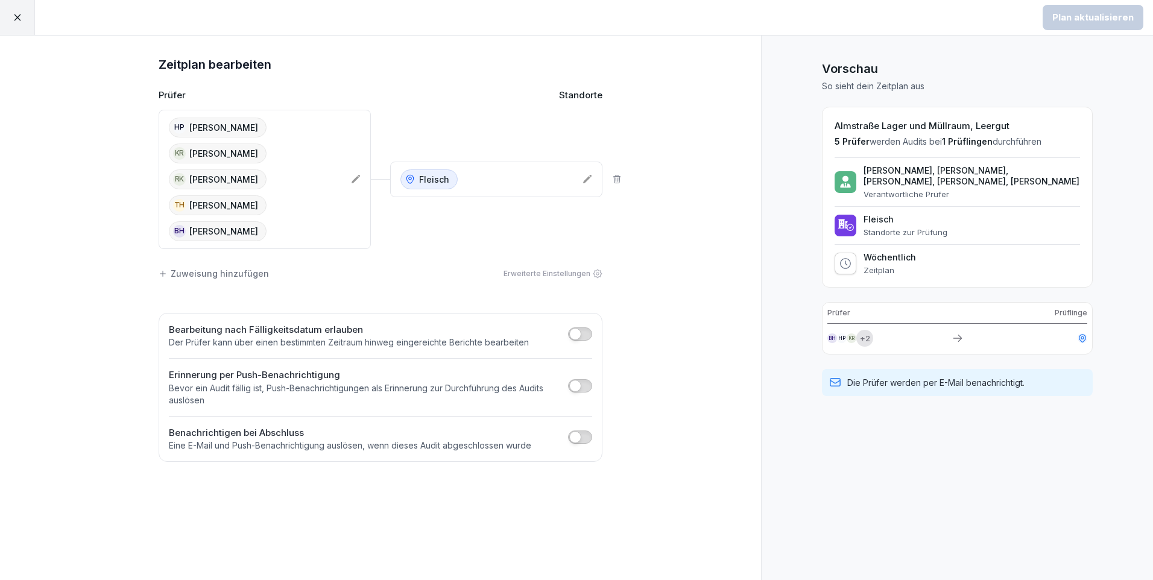
click at [354, 179] on icon at bounding box center [355, 179] width 8 height 8
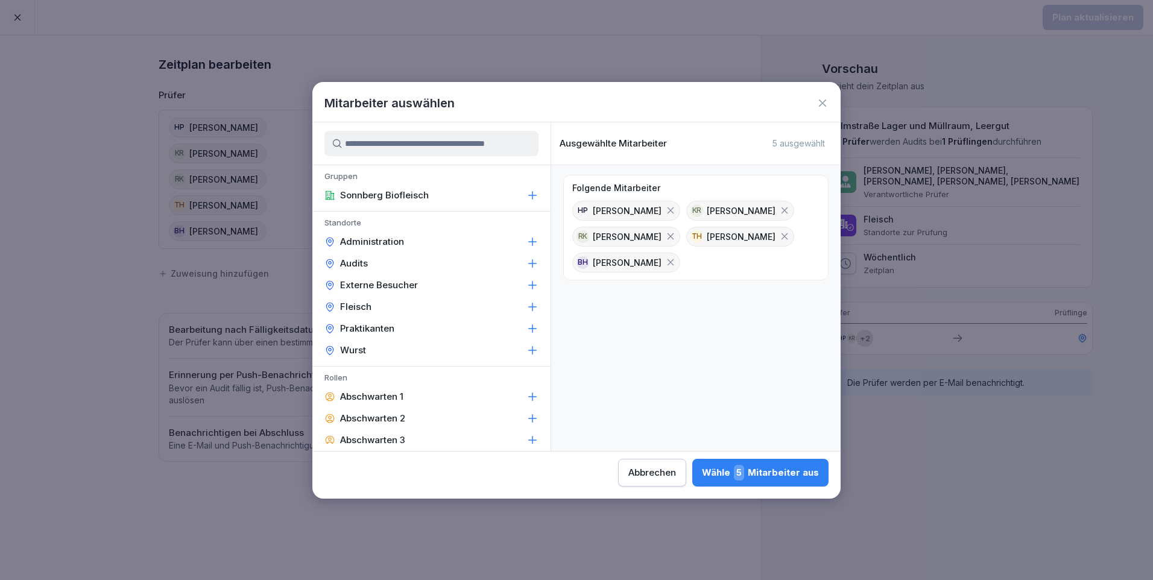
click at [665, 210] on icon at bounding box center [670, 210] width 11 height 11
click at [674, 209] on icon at bounding box center [670, 210] width 7 height 7
click at [676, 236] on icon at bounding box center [670, 236] width 11 height 11
click at [526, 194] on icon at bounding box center [532, 195] width 12 height 12
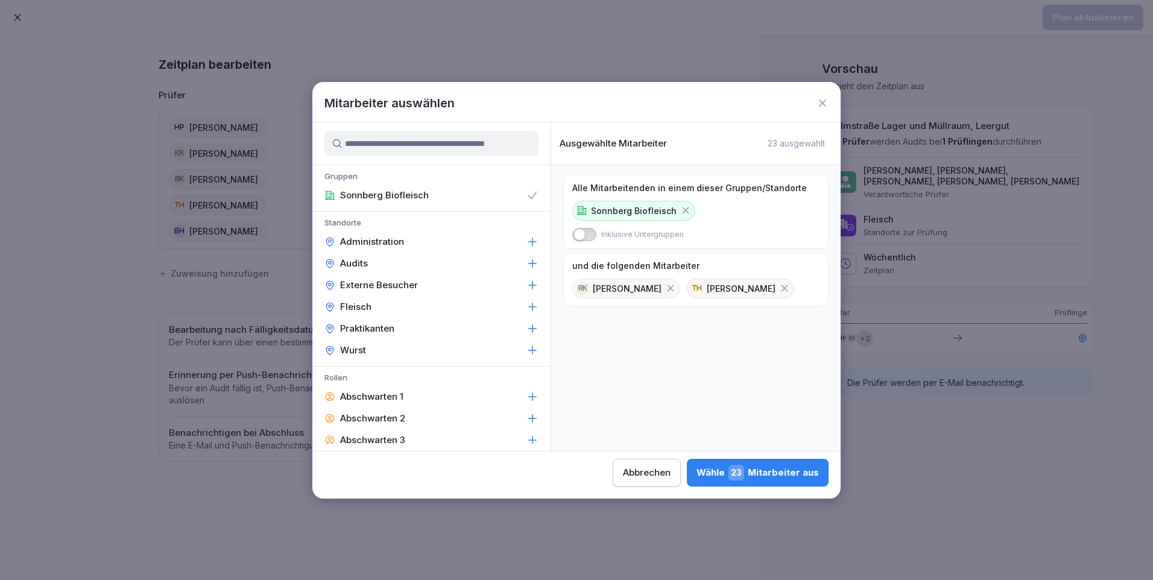
click at [526, 199] on icon at bounding box center [532, 195] width 12 height 12
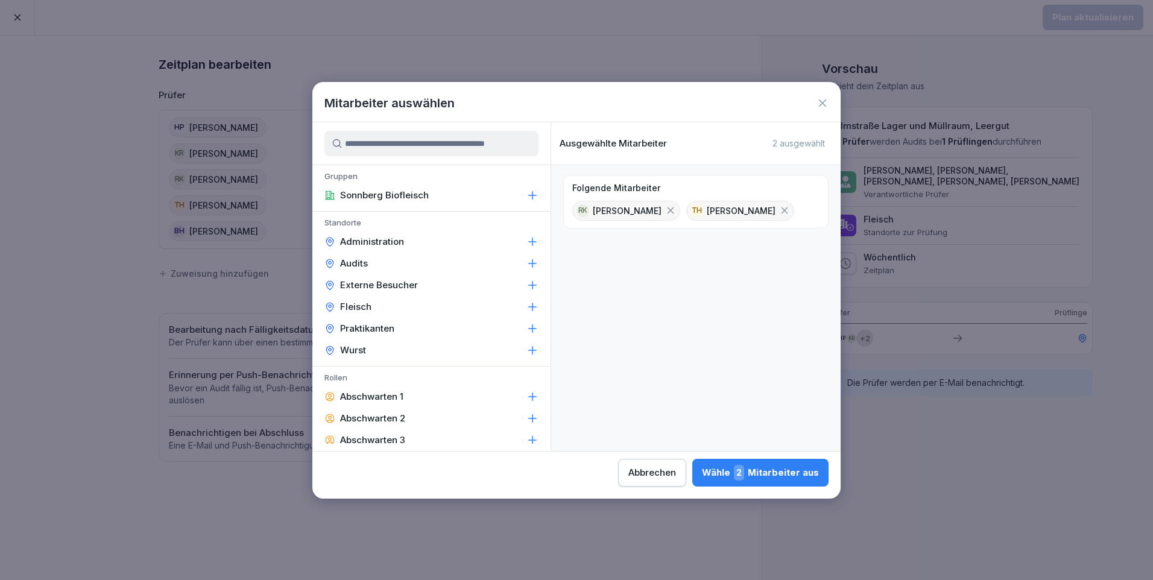
click at [394, 146] on input at bounding box center [431, 143] width 214 height 25
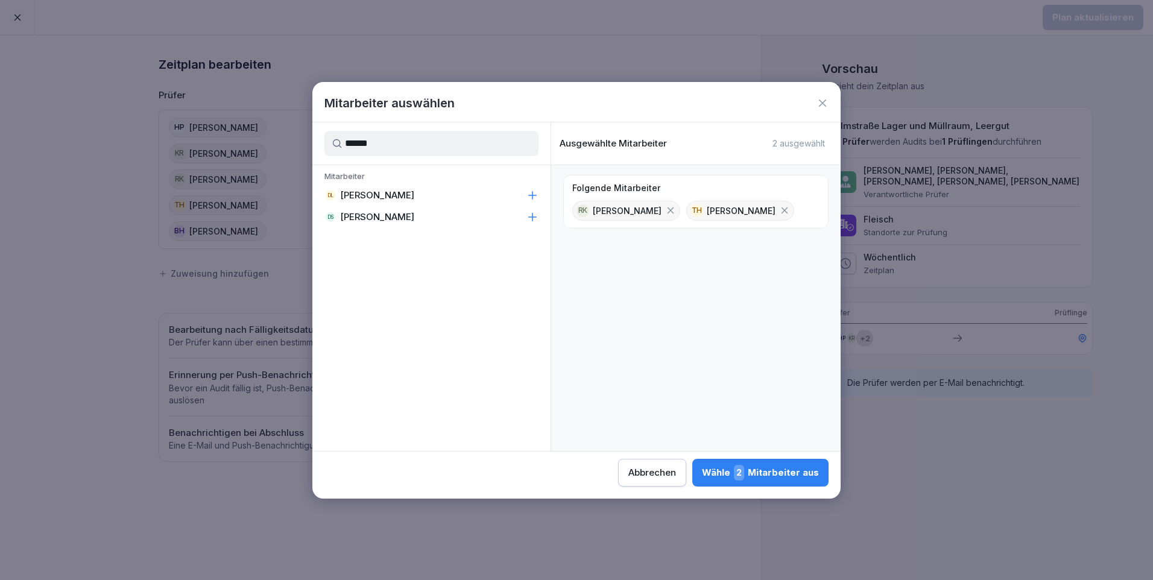
type input "******"
click at [529, 193] on icon at bounding box center [532, 195] width 12 height 12
click at [777, 472] on div "Wähle 3 Mitarbeiter aus" at bounding box center [760, 473] width 117 height 16
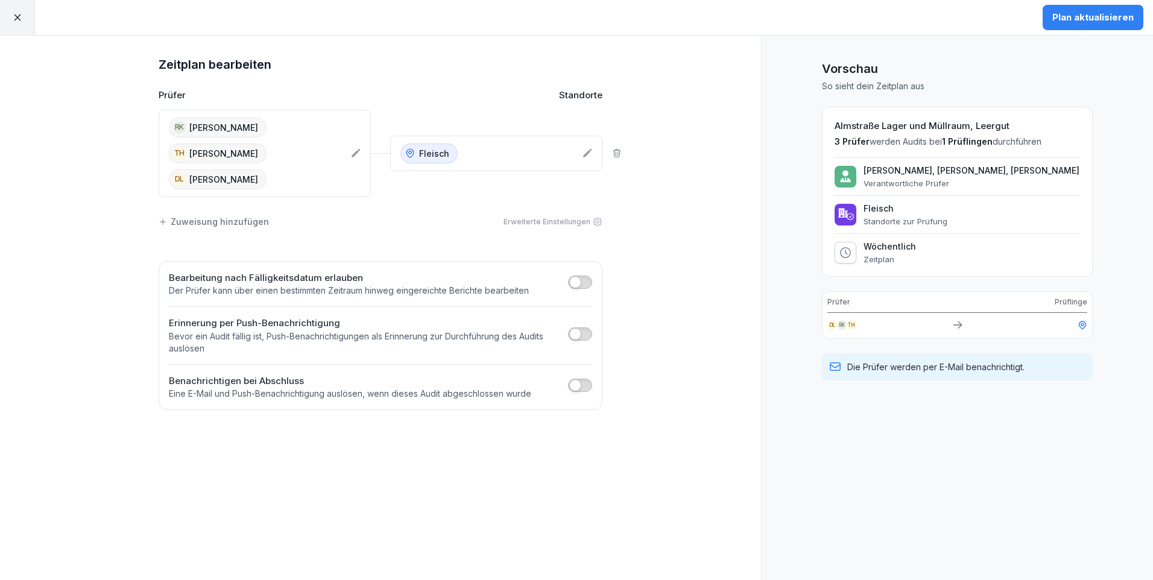
click at [934, 242] on div "Wöchentlich Zeitplan" at bounding box center [956, 252] width 245 height 23
click at [588, 389] on button "button" at bounding box center [580, 385] width 24 height 13
click at [241, 427] on div "Mitarbeiter auswählen" at bounding box center [234, 422] width 111 height 13
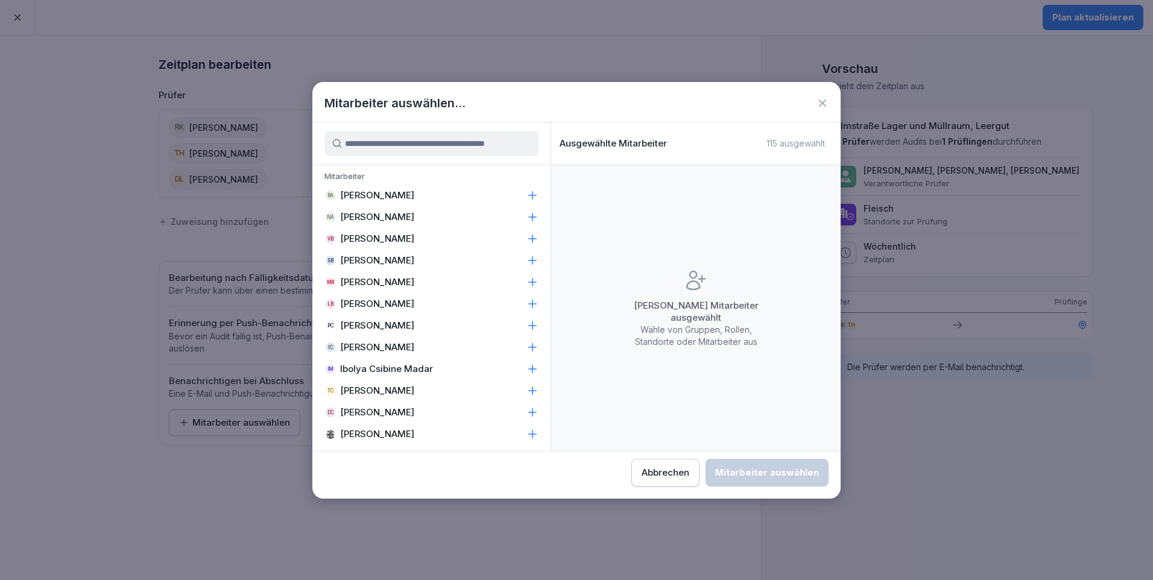
click at [394, 134] on input at bounding box center [431, 143] width 214 height 25
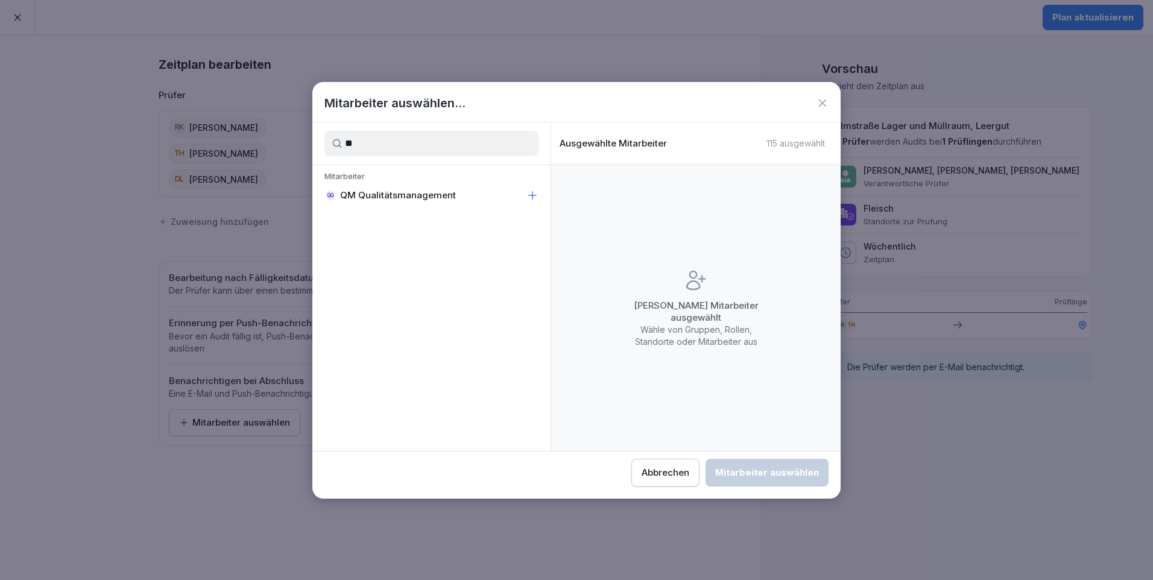
type input "**"
click at [469, 189] on div "QQ QM Qualitätsmanagement" at bounding box center [431, 195] width 238 height 22
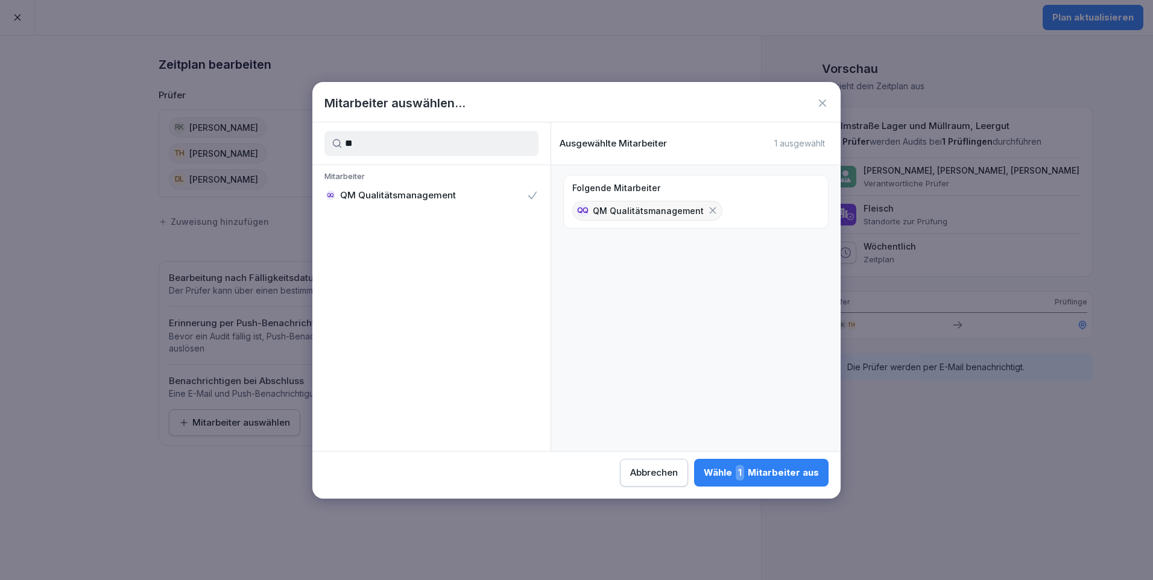
click at [774, 473] on div "Wähle 1 Mitarbeiter aus" at bounding box center [761, 473] width 115 height 16
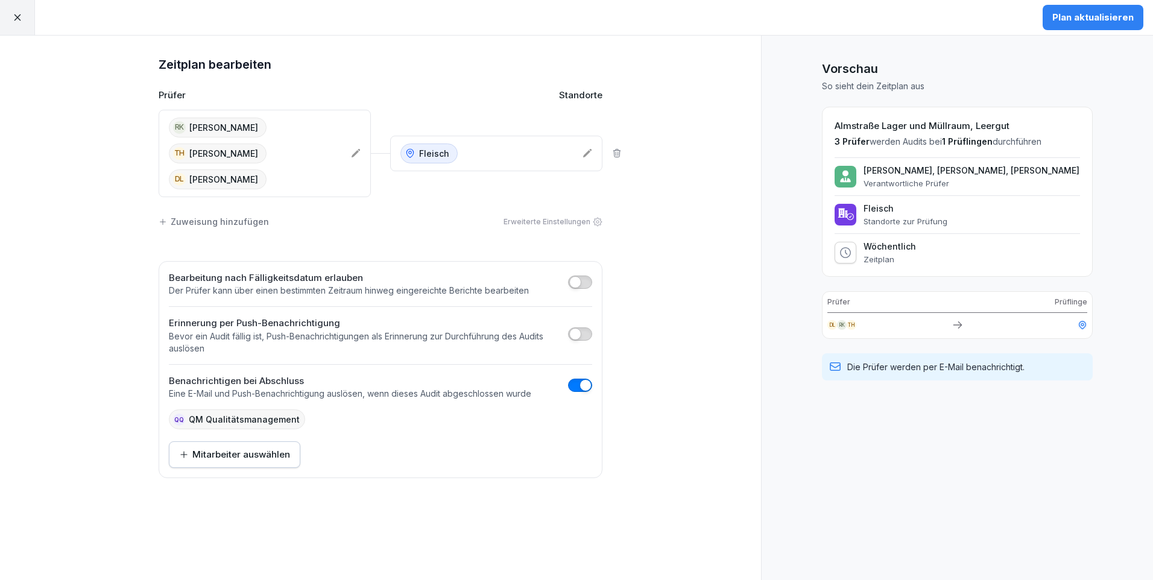
click at [1113, 11] on div "Plan aktualisieren" at bounding box center [1092, 17] width 81 height 13
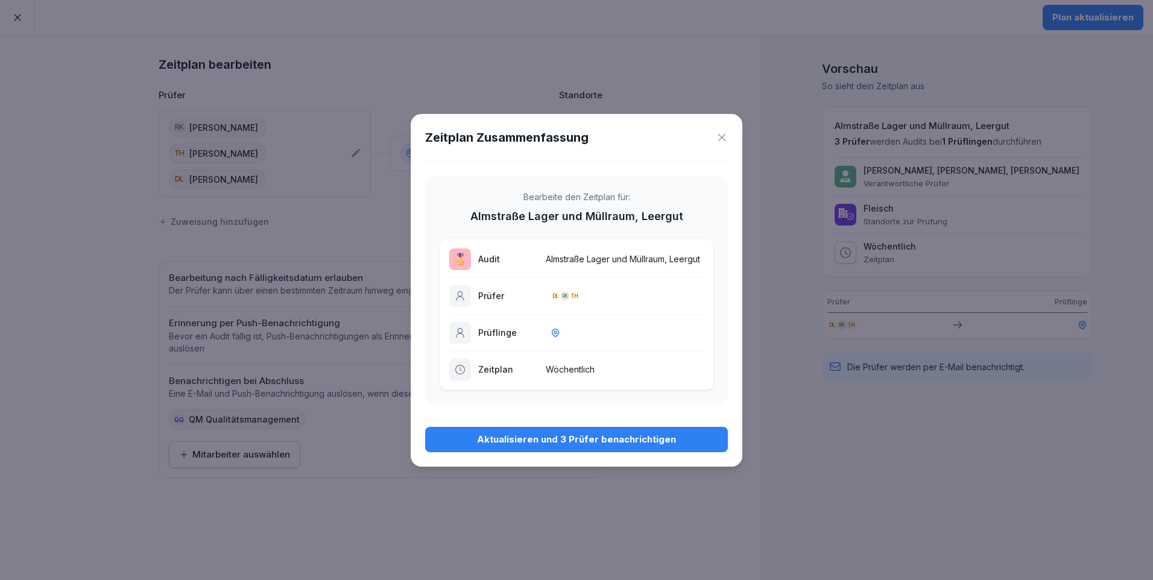
click at [567, 441] on div "Aktualisieren und 3 Prüfer benachrichtigen" at bounding box center [576, 439] width 283 height 13
